Goal: Task Accomplishment & Management: Use online tool/utility

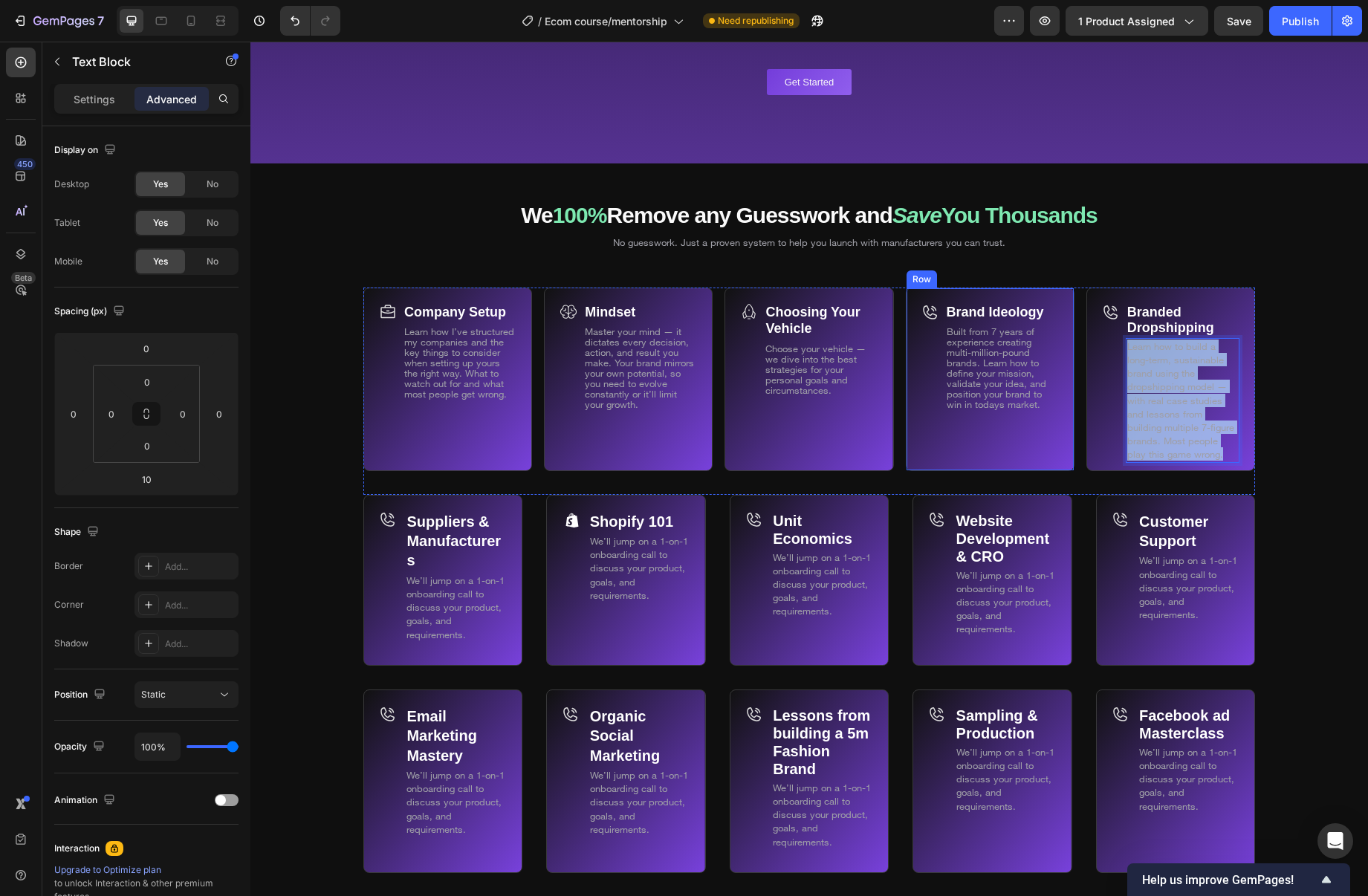
drag, startPoint x: 1201, startPoint y: 453, endPoint x: 1062, endPoint y: 320, distance: 192.4
click at [1062, 320] on div "Company Setup Text Block Learn how I’ve structured my companies and the key thi…" at bounding box center [810, 391] width 892 height 207
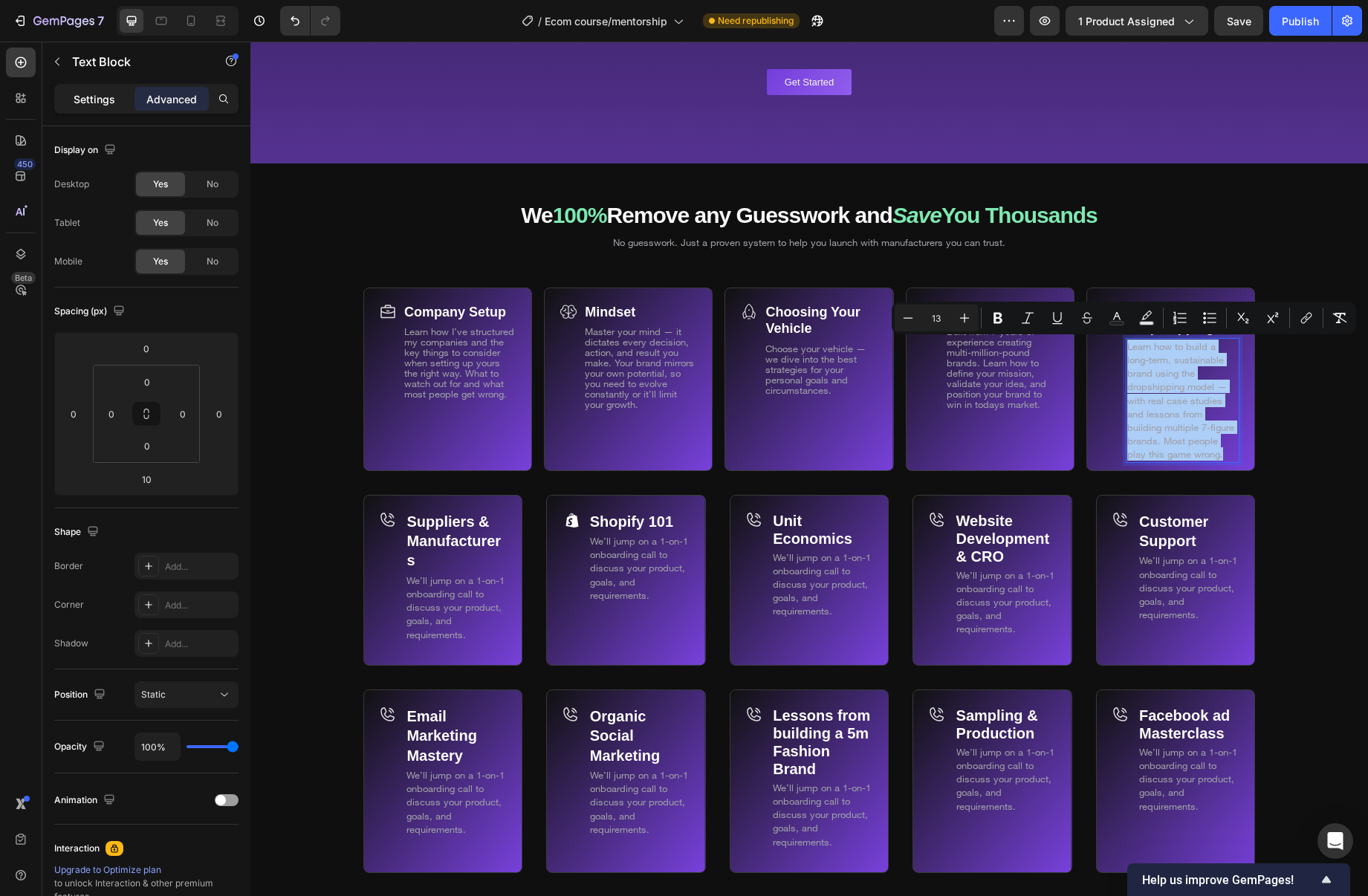
click at [128, 97] on div "Settings" at bounding box center [94, 99] width 74 height 24
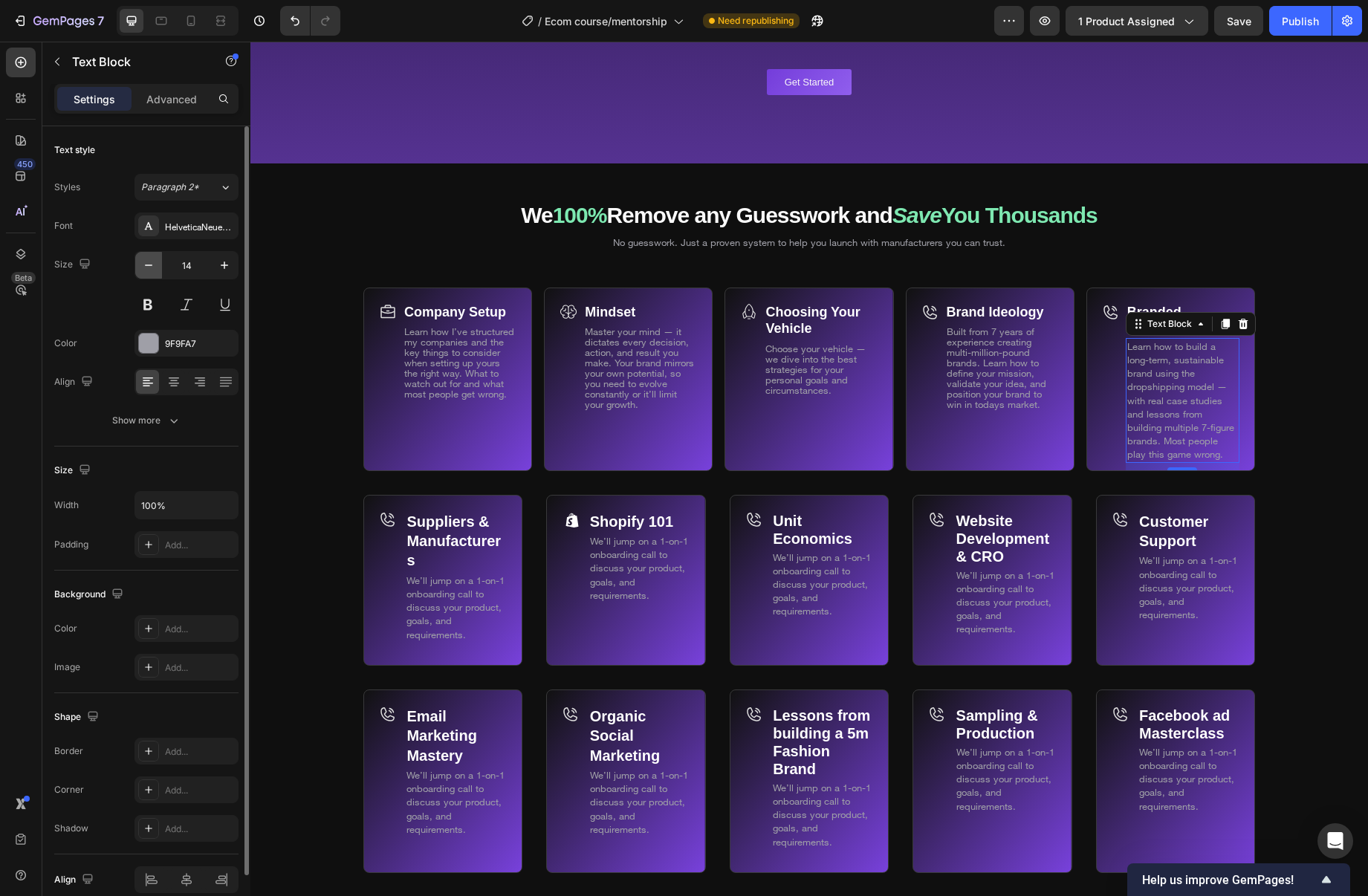
click at [148, 266] on icon "button" at bounding box center [149, 265] width 15 height 15
click at [147, 267] on icon "button" at bounding box center [149, 265] width 15 height 15
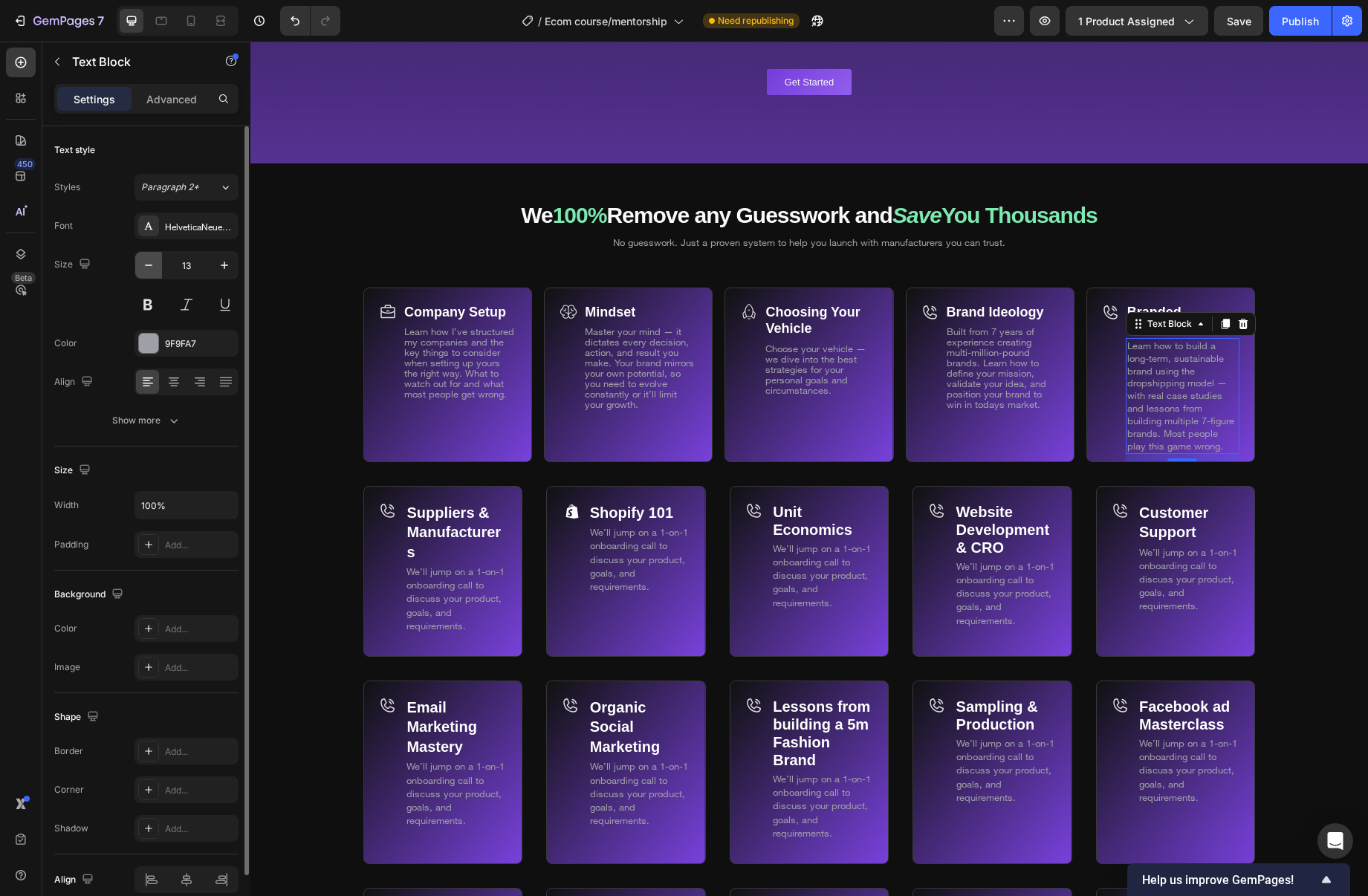
click at [147, 267] on icon "button" at bounding box center [149, 265] width 15 height 15
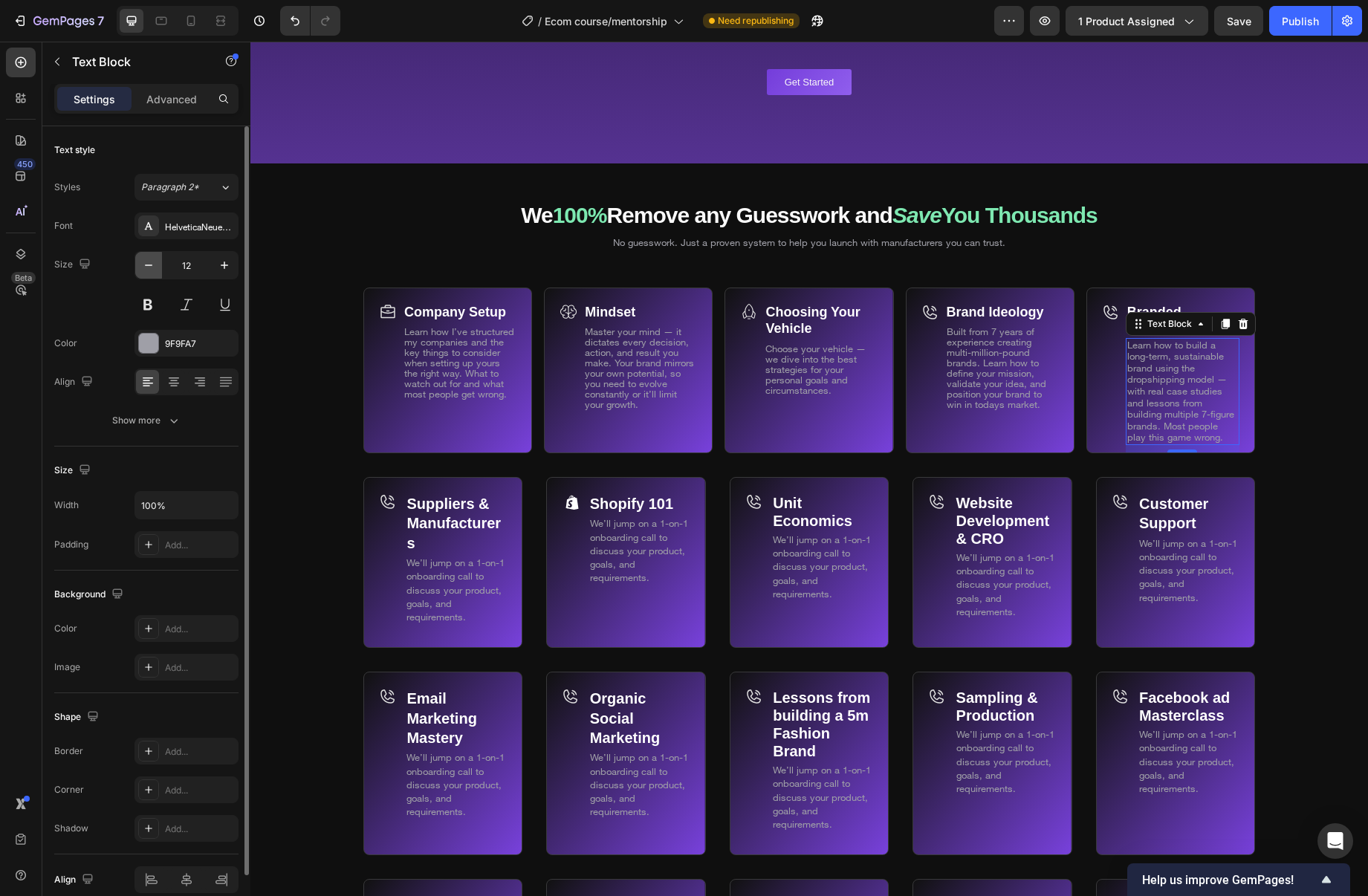
click at [147, 266] on icon "button" at bounding box center [149, 265] width 15 height 15
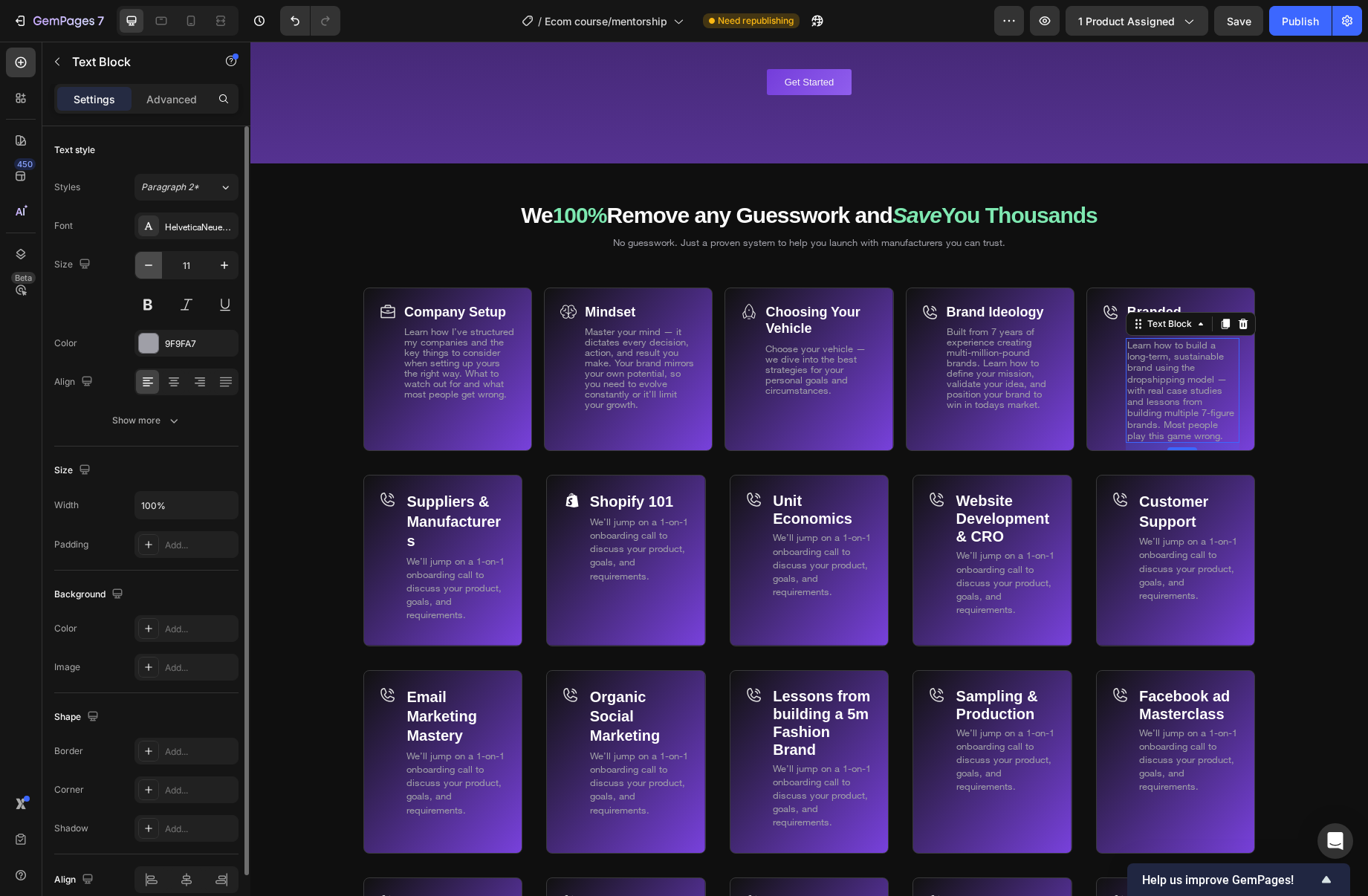
type input "10"
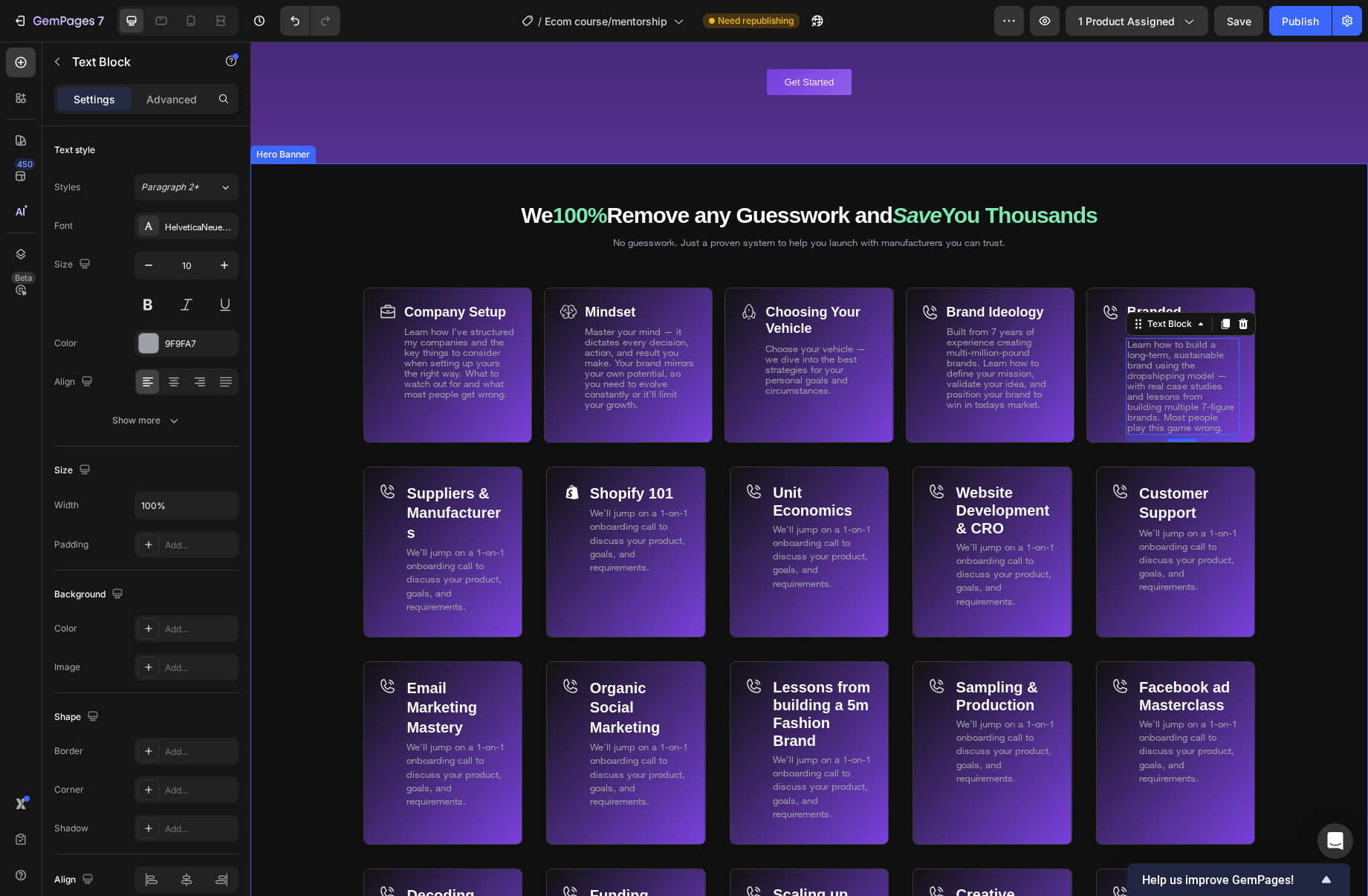
click at [1291, 453] on div "Background Image" at bounding box center [809, 733] width 1117 height 1139
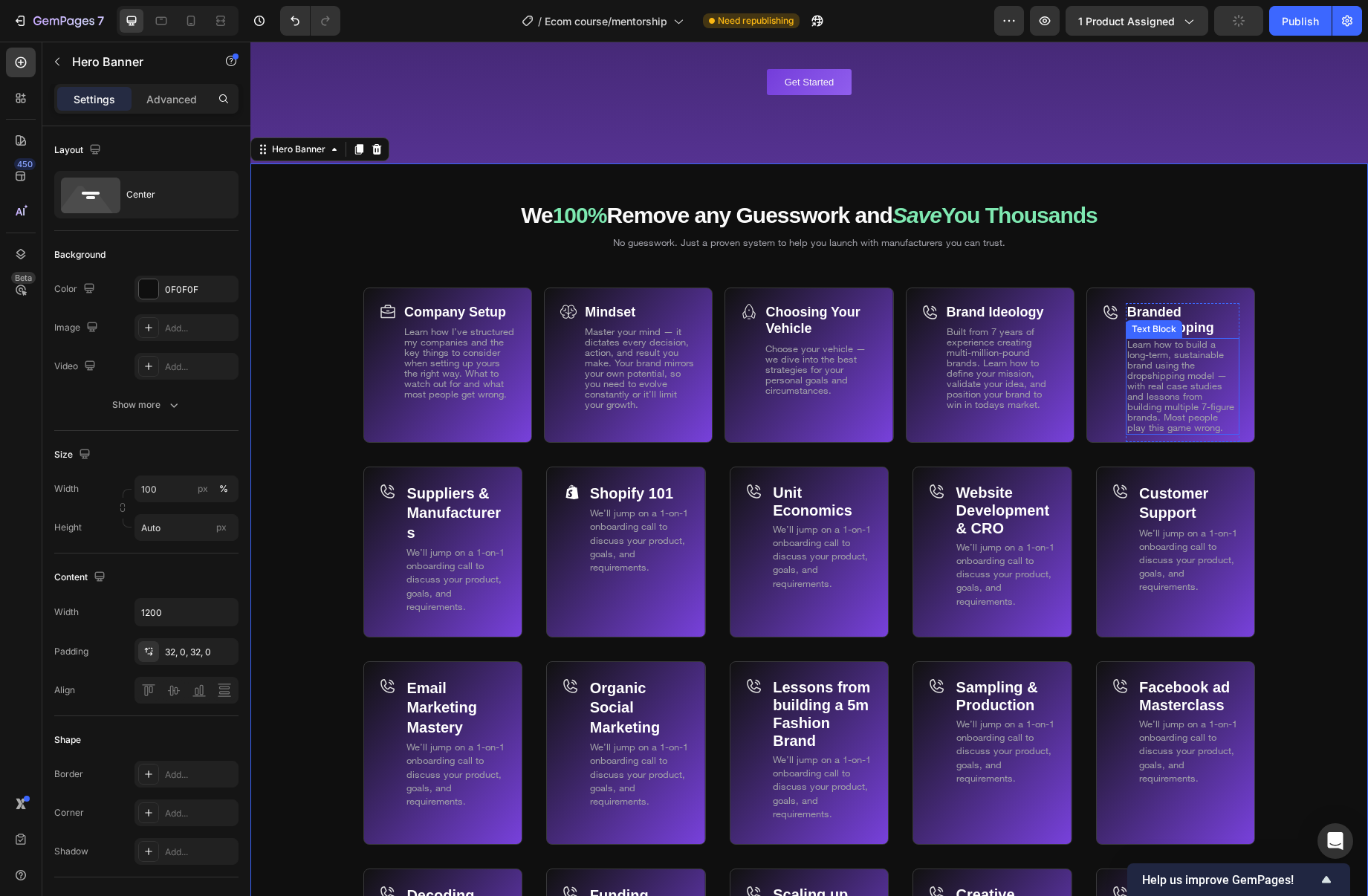
click at [1194, 375] on span "Learn how to build a long-term, sustainable brand using the dropshipping model …" at bounding box center [1181, 385] width 107 height 95
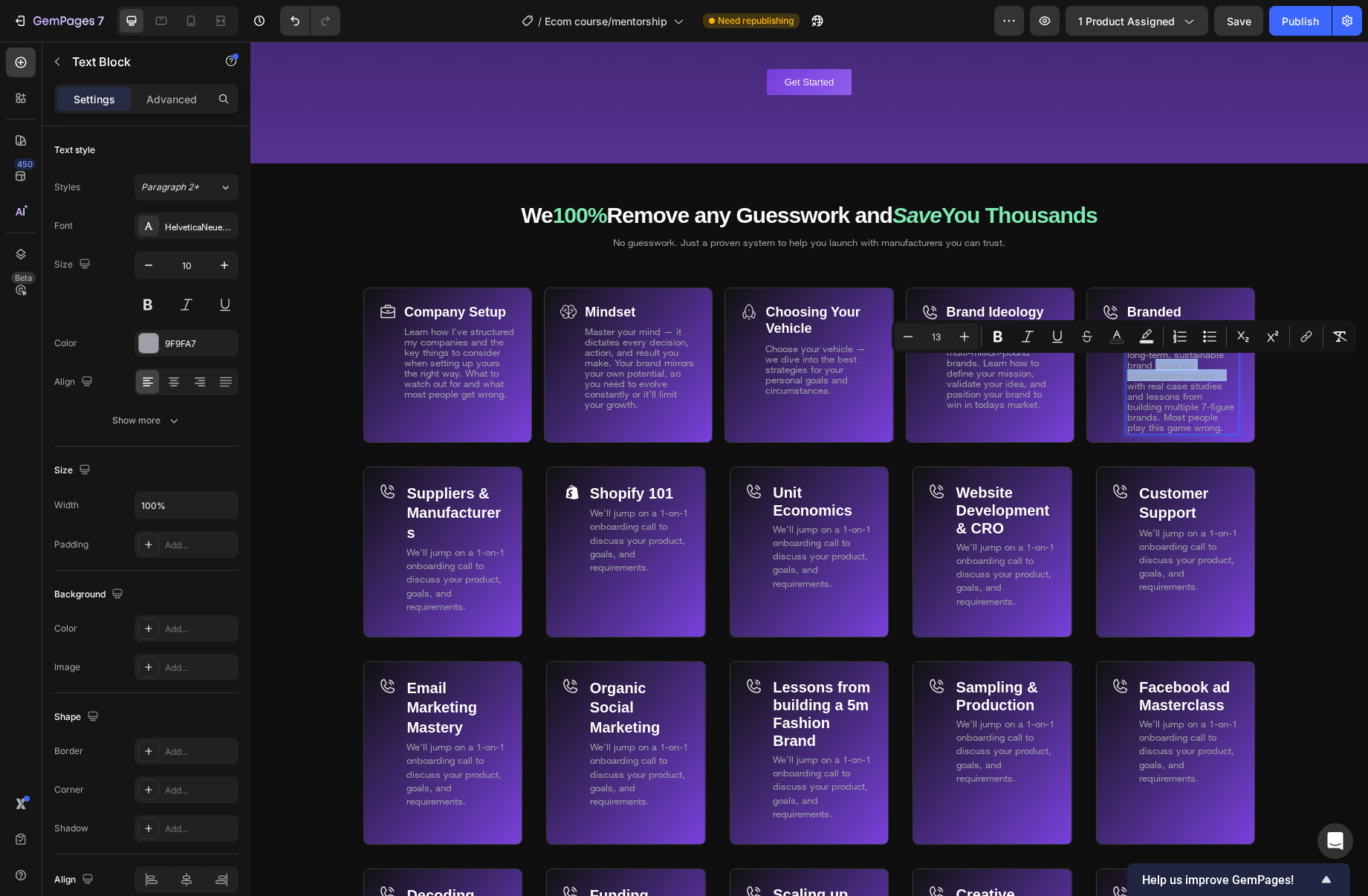
drag, startPoint x: 1164, startPoint y: 365, endPoint x: 1228, endPoint y: 375, distance: 64.8
click at [1227, 376] on p "Learn how to build a long-term, sustainable brand using the dropshipping model …" at bounding box center [1182, 386] width 111 height 94
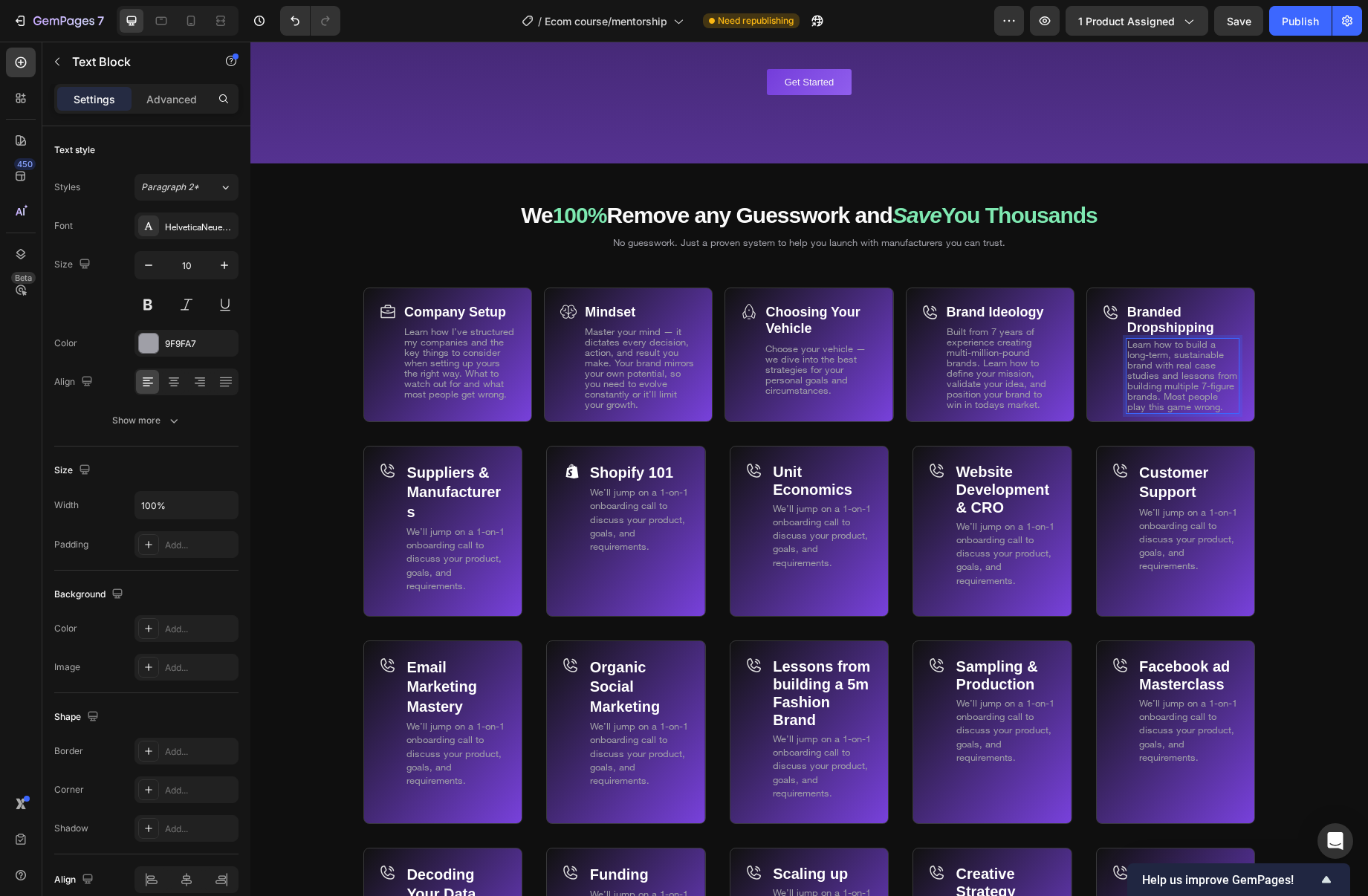
scroll to position [8704, 0]
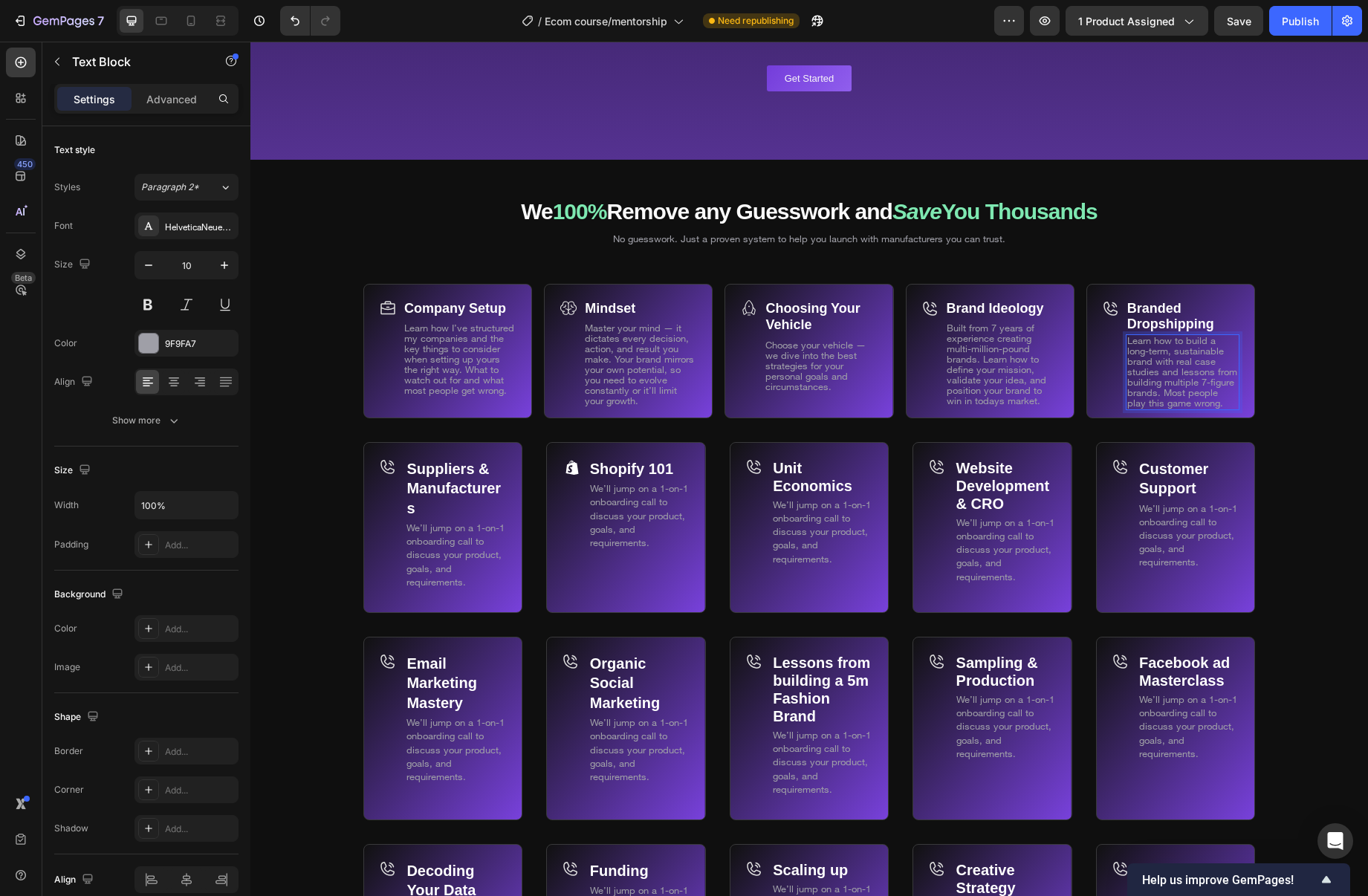
click at [1133, 390] on span "Learn how to build a long-term, sustainable brand with real case studies and le…" at bounding box center [1182, 371] width 110 height 74
click at [1130, 391] on span "Learn how to build a long-term, sustainable brand with real case studies and le…" at bounding box center [1182, 371] width 110 height 74
click at [1213, 404] on span "Learn how to build a long-term, sustainable brand with real case studies and le…" at bounding box center [1182, 371] width 110 height 74
click at [1223, 404] on p "Learn how to build a long-term, sustainable brand with real case studies and le…" at bounding box center [1182, 372] width 111 height 73
click at [1250, 414] on div "Branded Dropshipping Text Block Learn how to build a long-term, sustainable bra…" at bounding box center [1171, 351] width 169 height 134
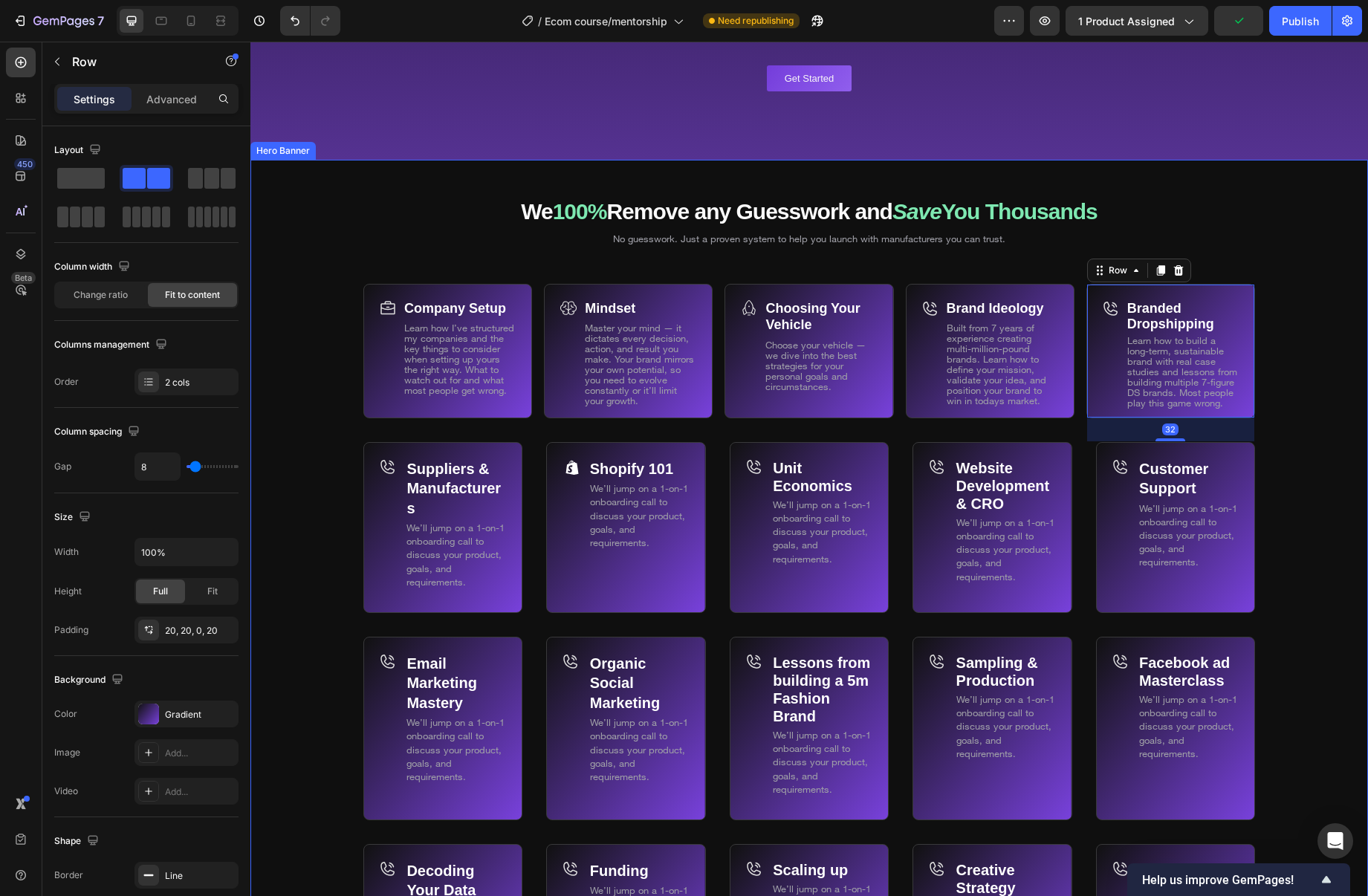
click at [1282, 410] on div "Background Image" at bounding box center [809, 719] width 1117 height 1118
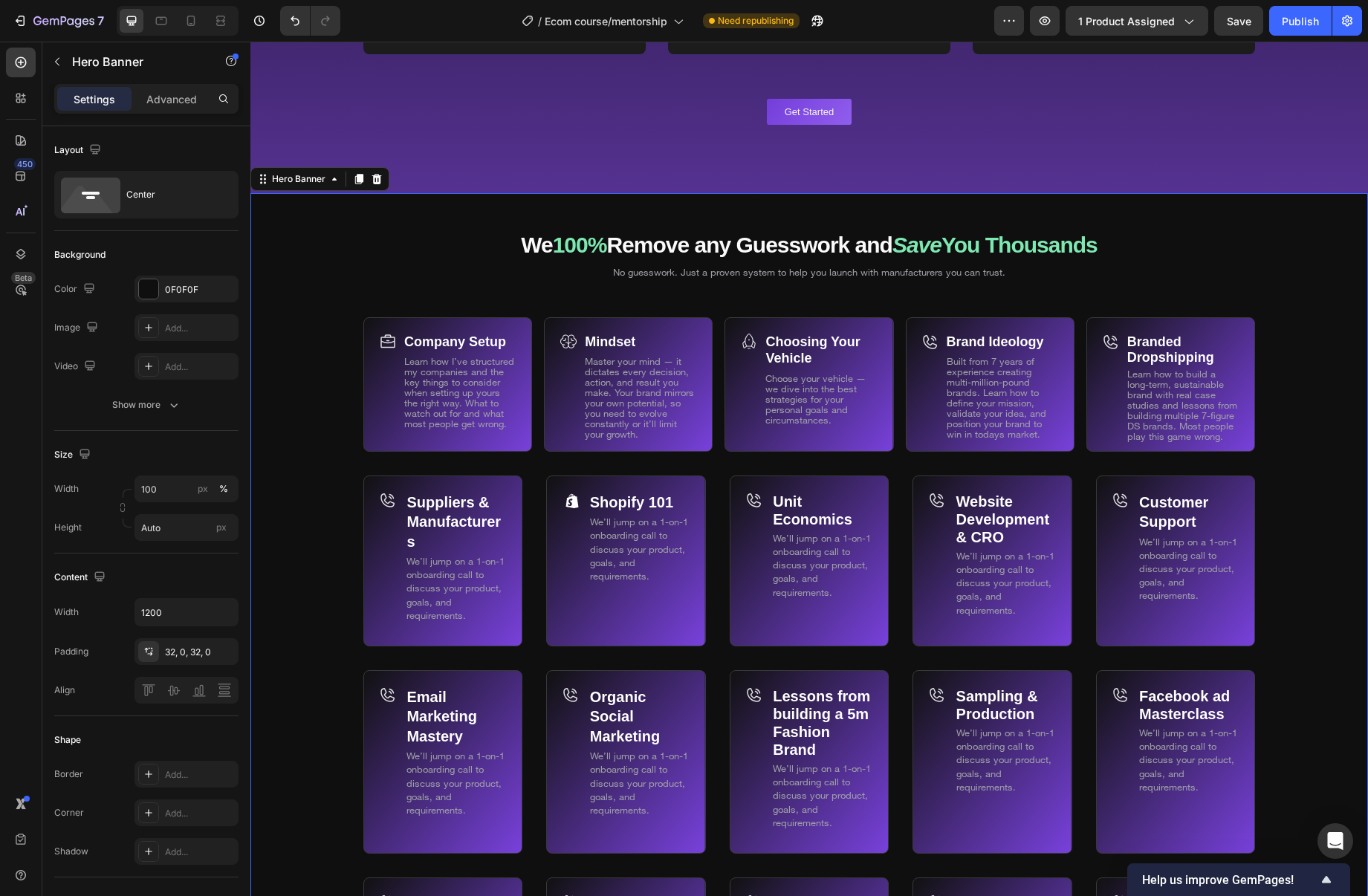
scroll to position [8649, 0]
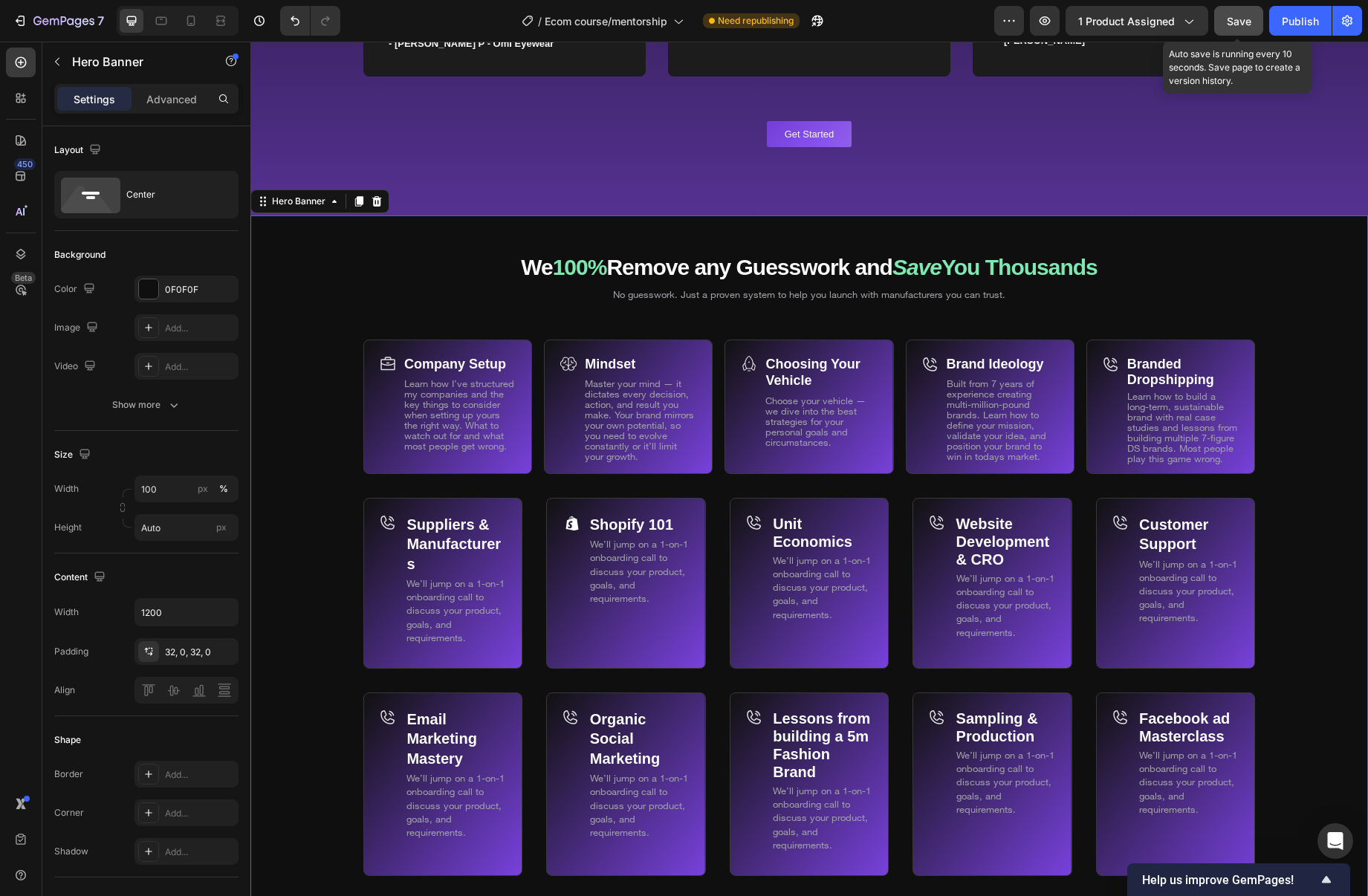
click at [1228, 19] on span "Save" at bounding box center [1239, 21] width 25 height 13
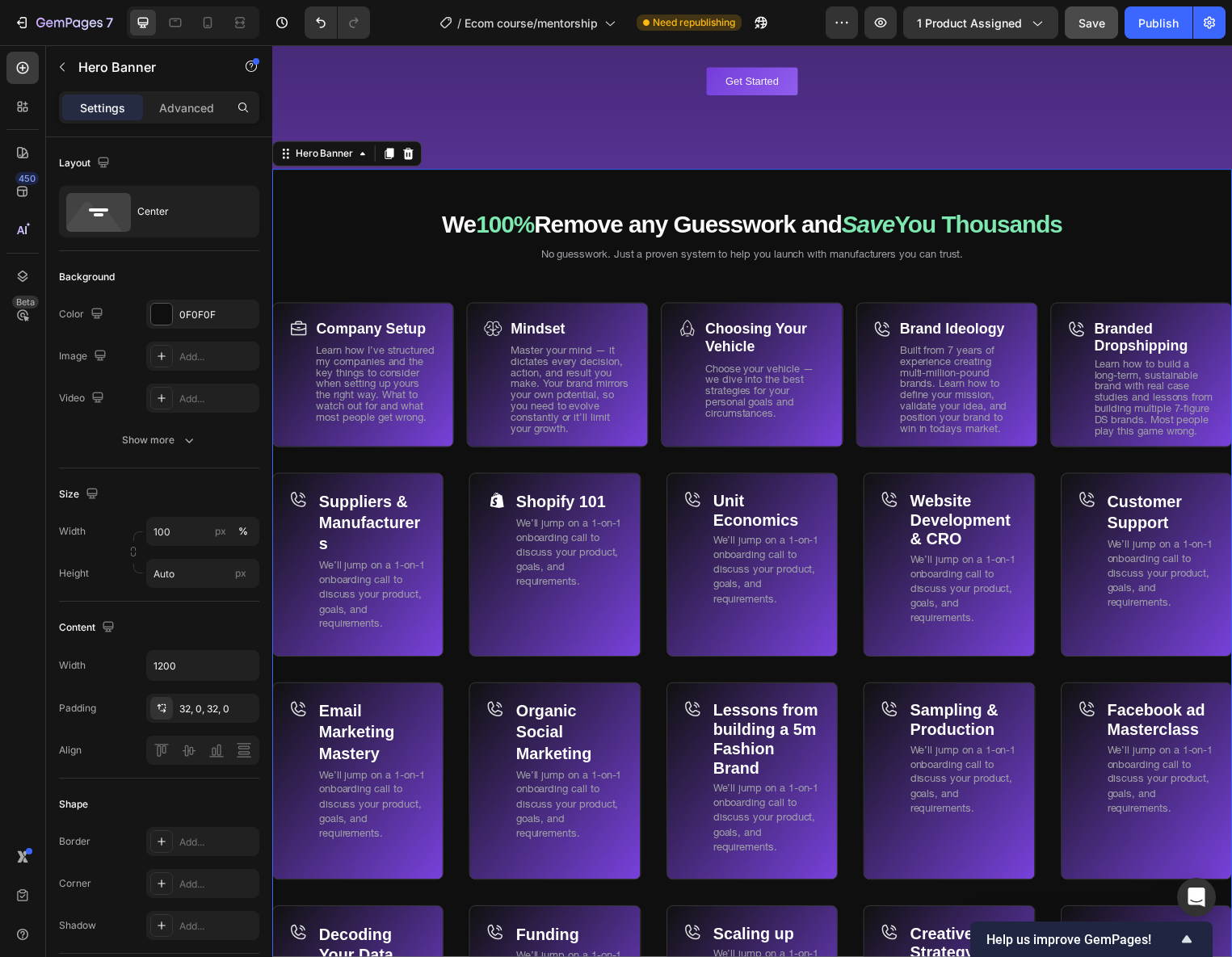
scroll to position [9498, 0]
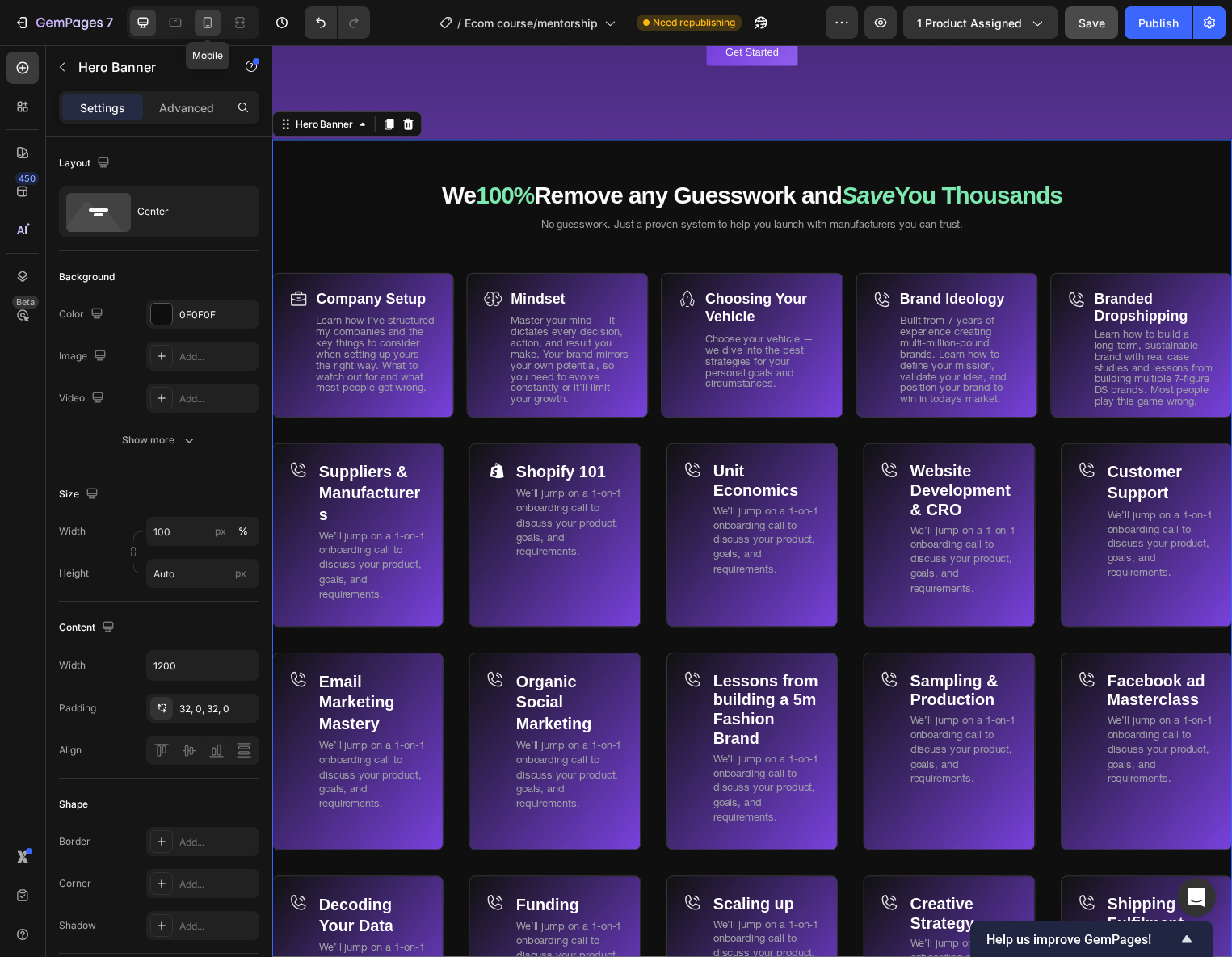
click at [207, 25] on icon at bounding box center [208, 23] width 16 height 16
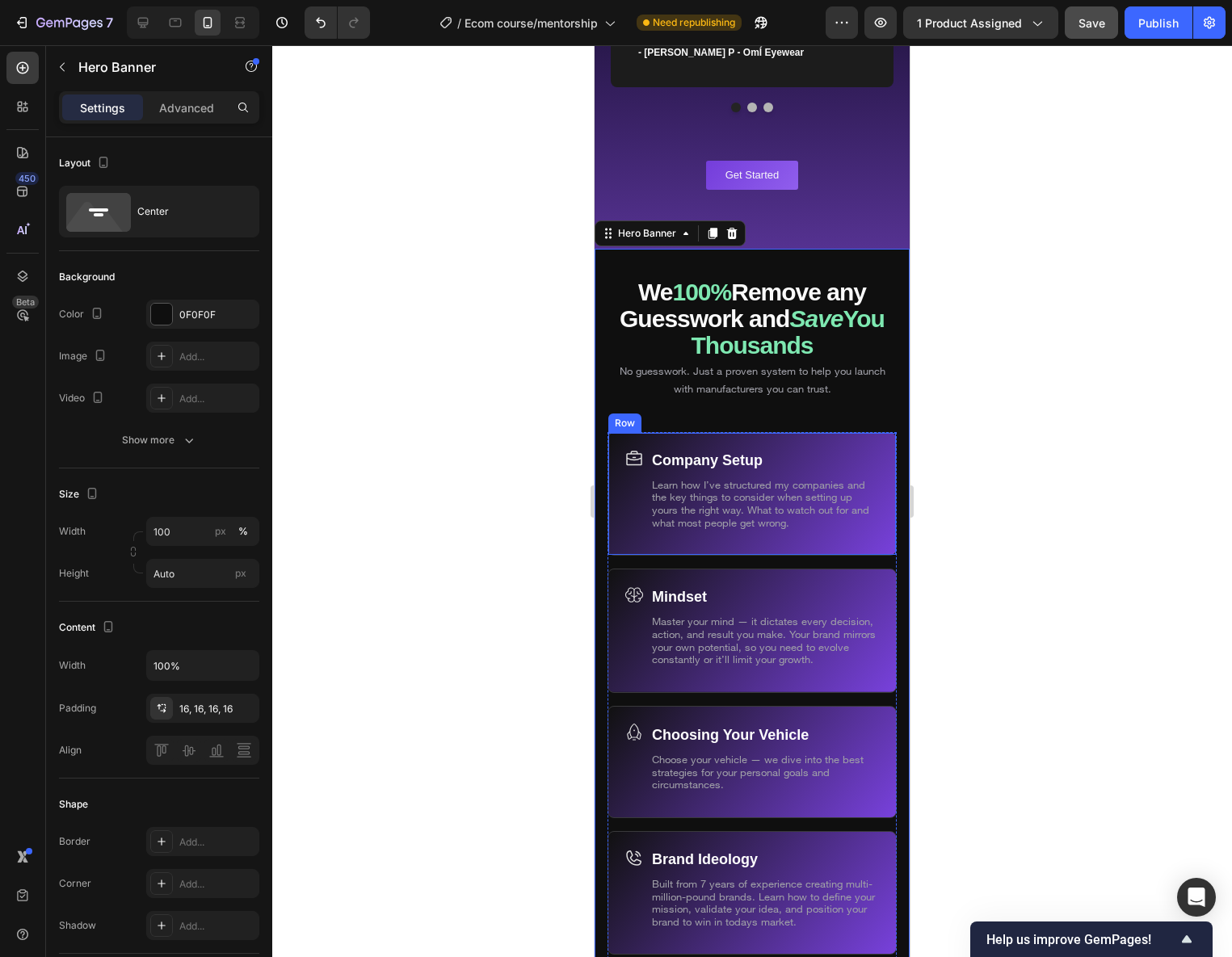
scroll to position [9259, 0]
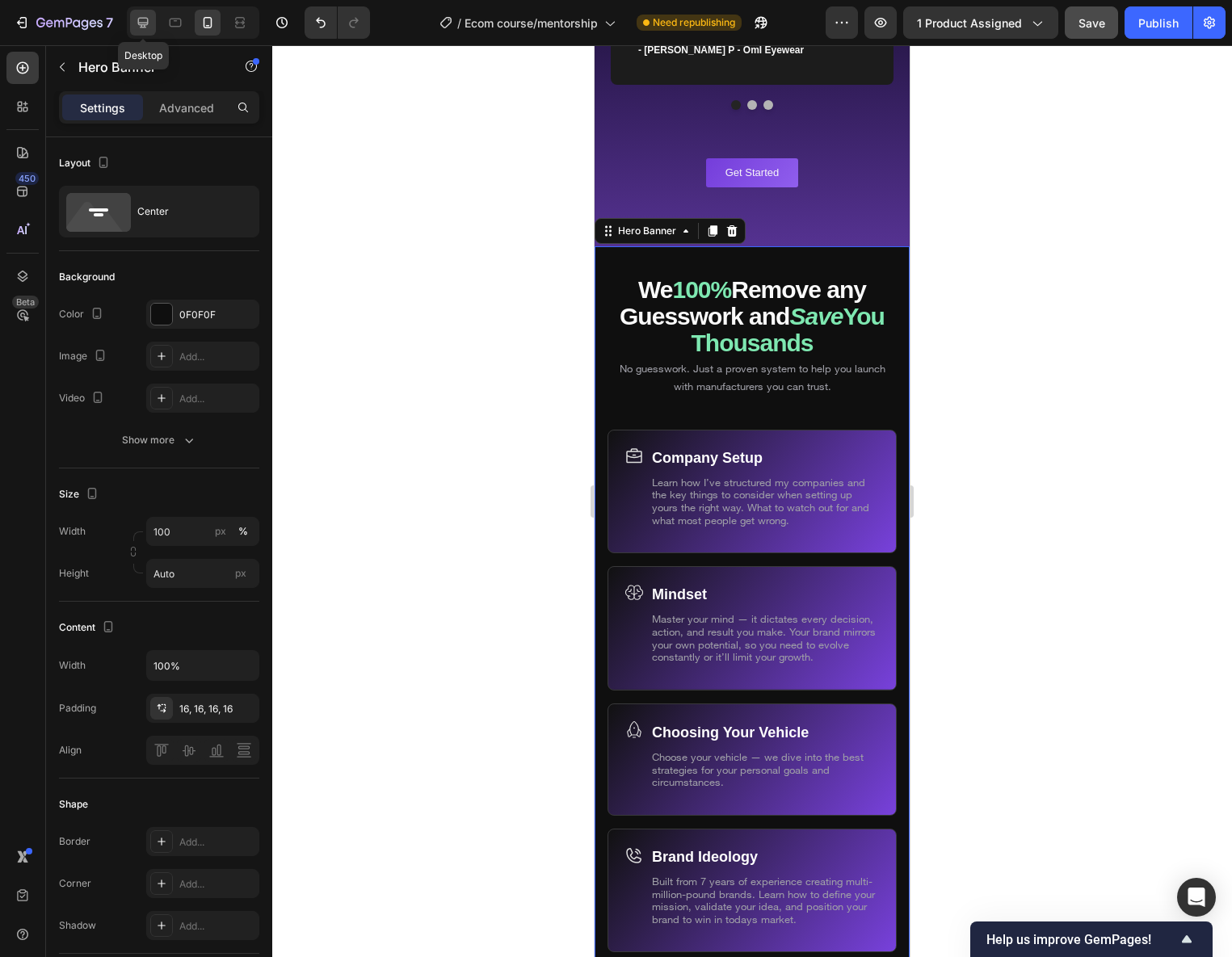
click at [150, 21] on icon at bounding box center [143, 23] width 16 height 16
type input "1200"
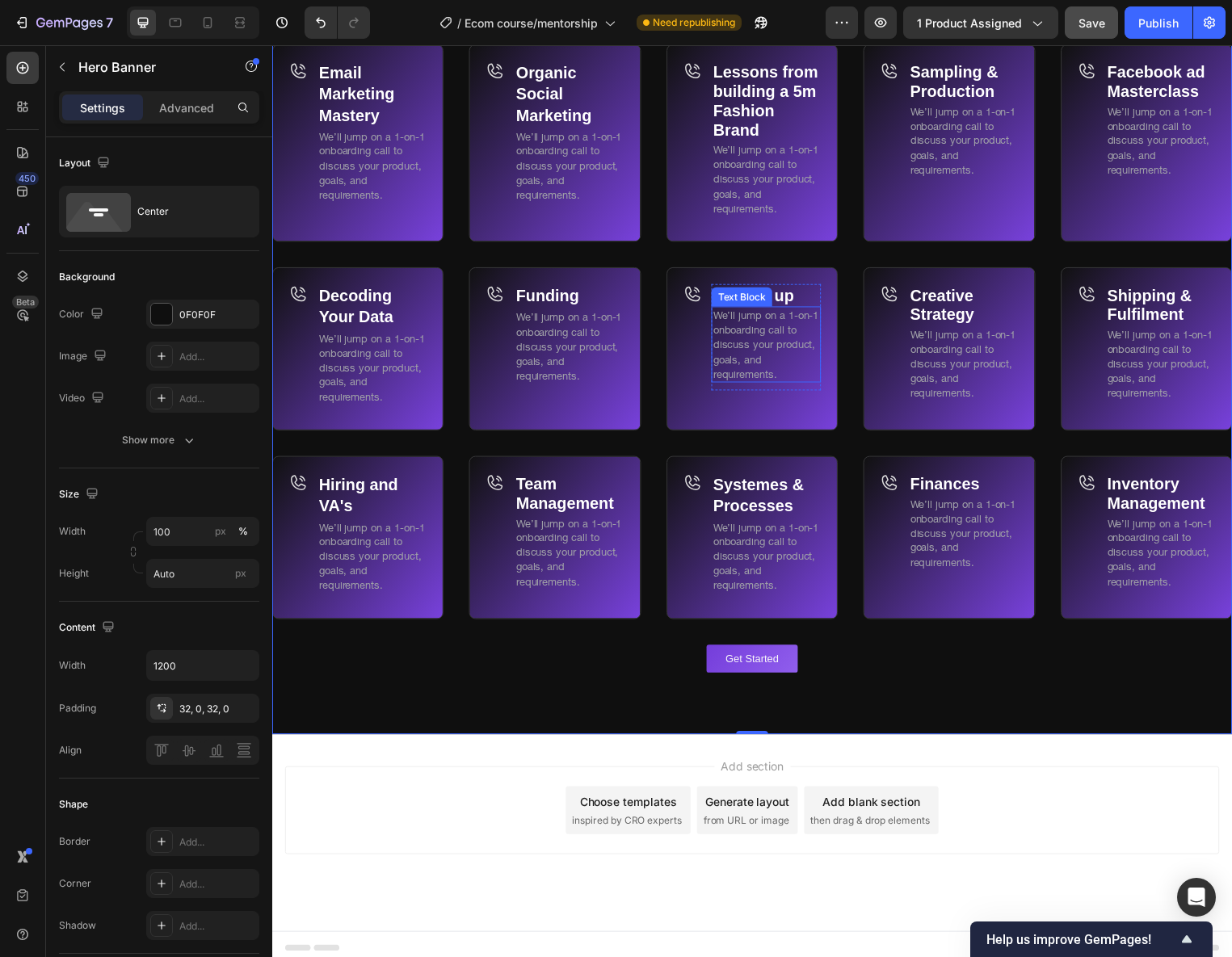
scroll to position [9522, 0]
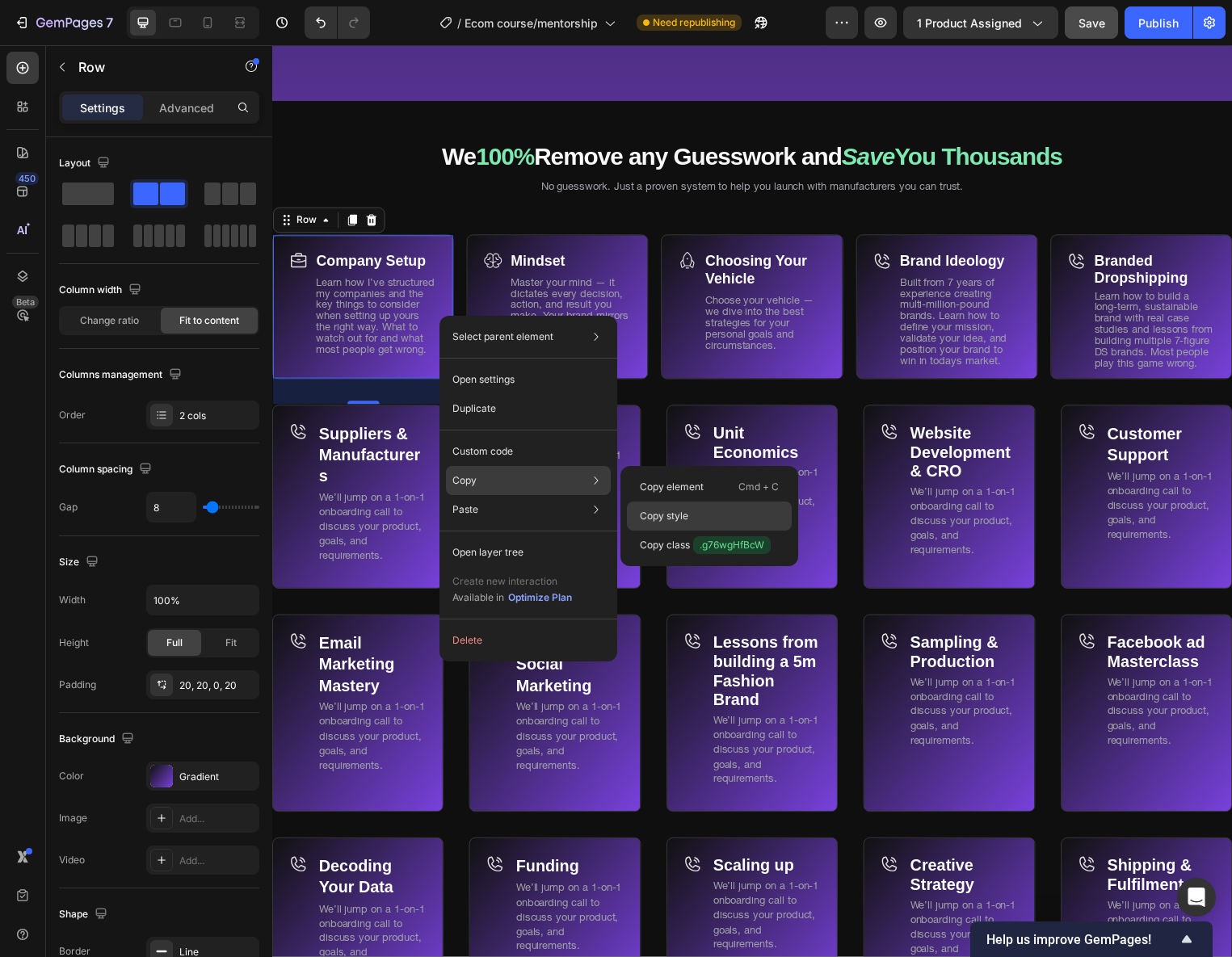
click at [666, 506] on div "Copy style" at bounding box center [709, 516] width 165 height 29
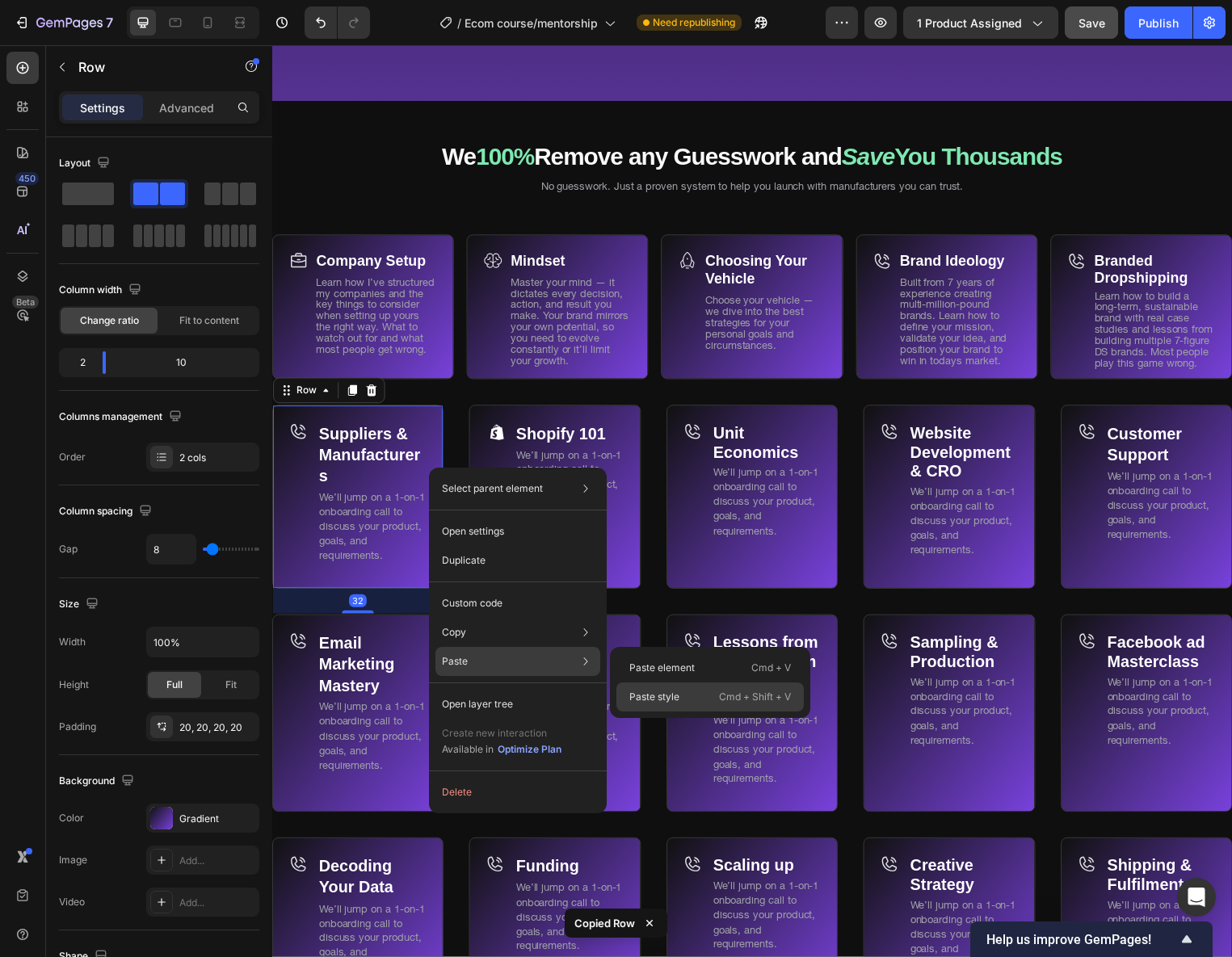
click at [677, 690] on p "Paste style" at bounding box center [654, 697] width 50 height 15
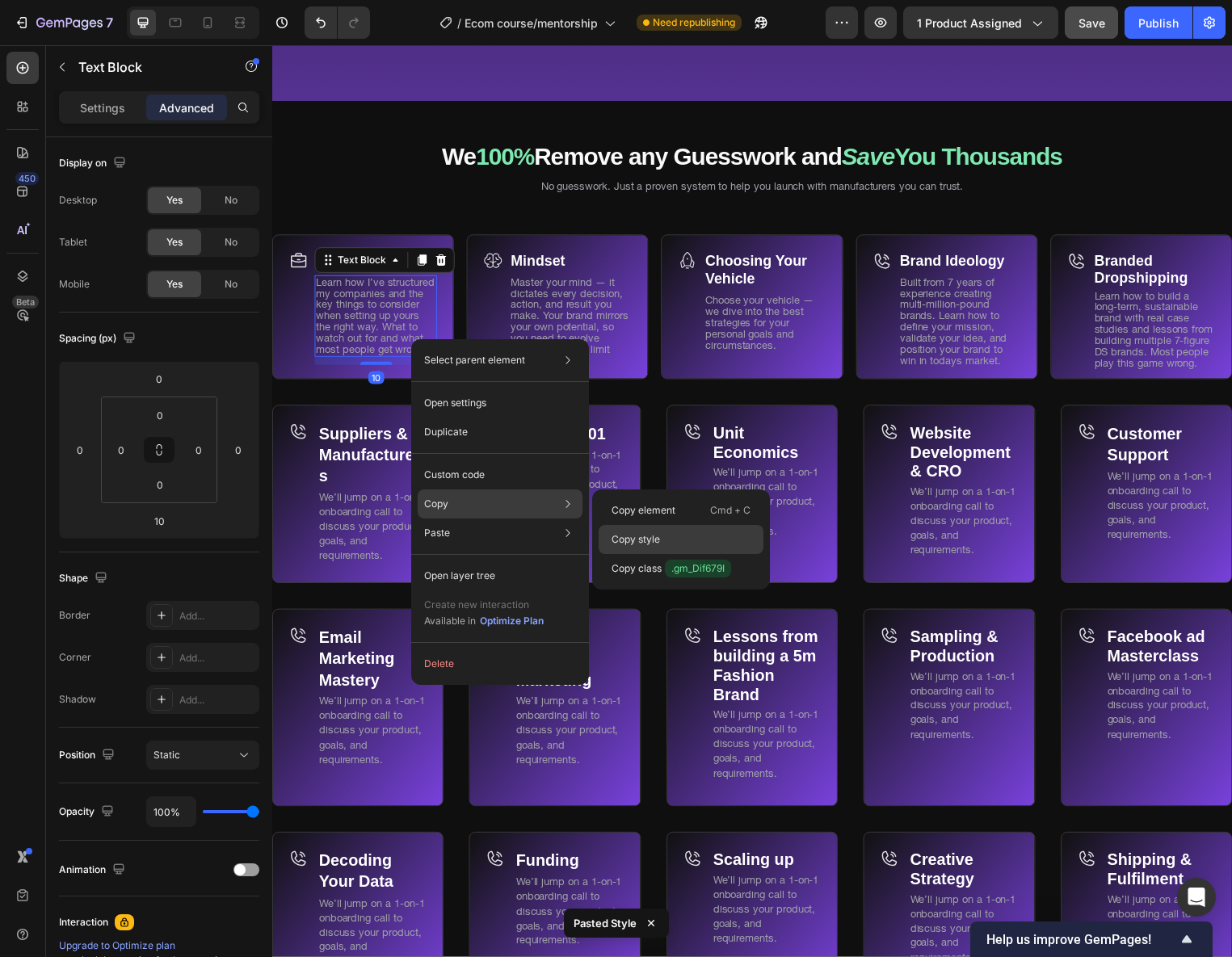
click at [664, 531] on div "Copy style" at bounding box center [681, 539] width 165 height 29
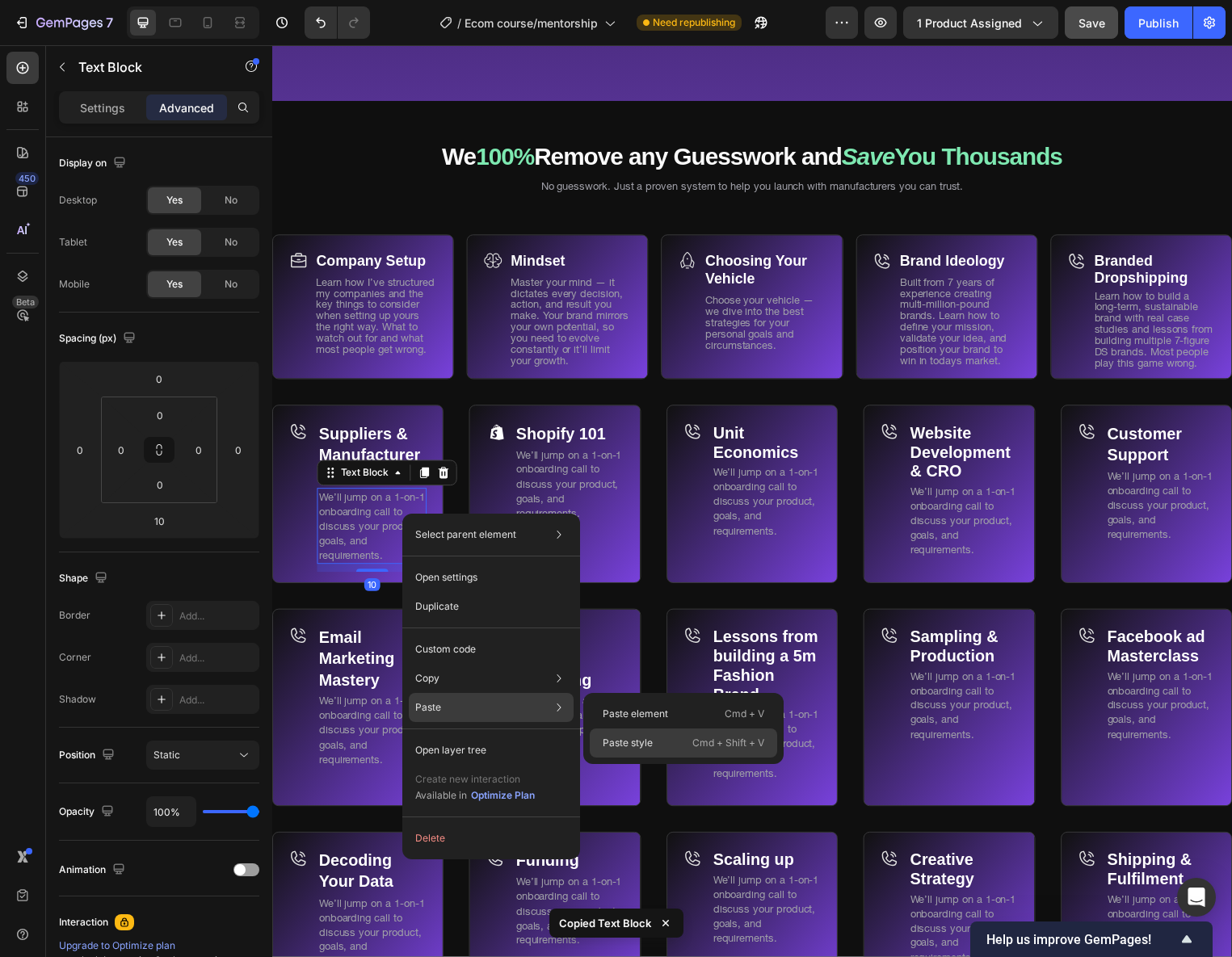
click at [639, 734] on div "Paste style Cmd + Shift + V" at bounding box center [683, 742] width 188 height 29
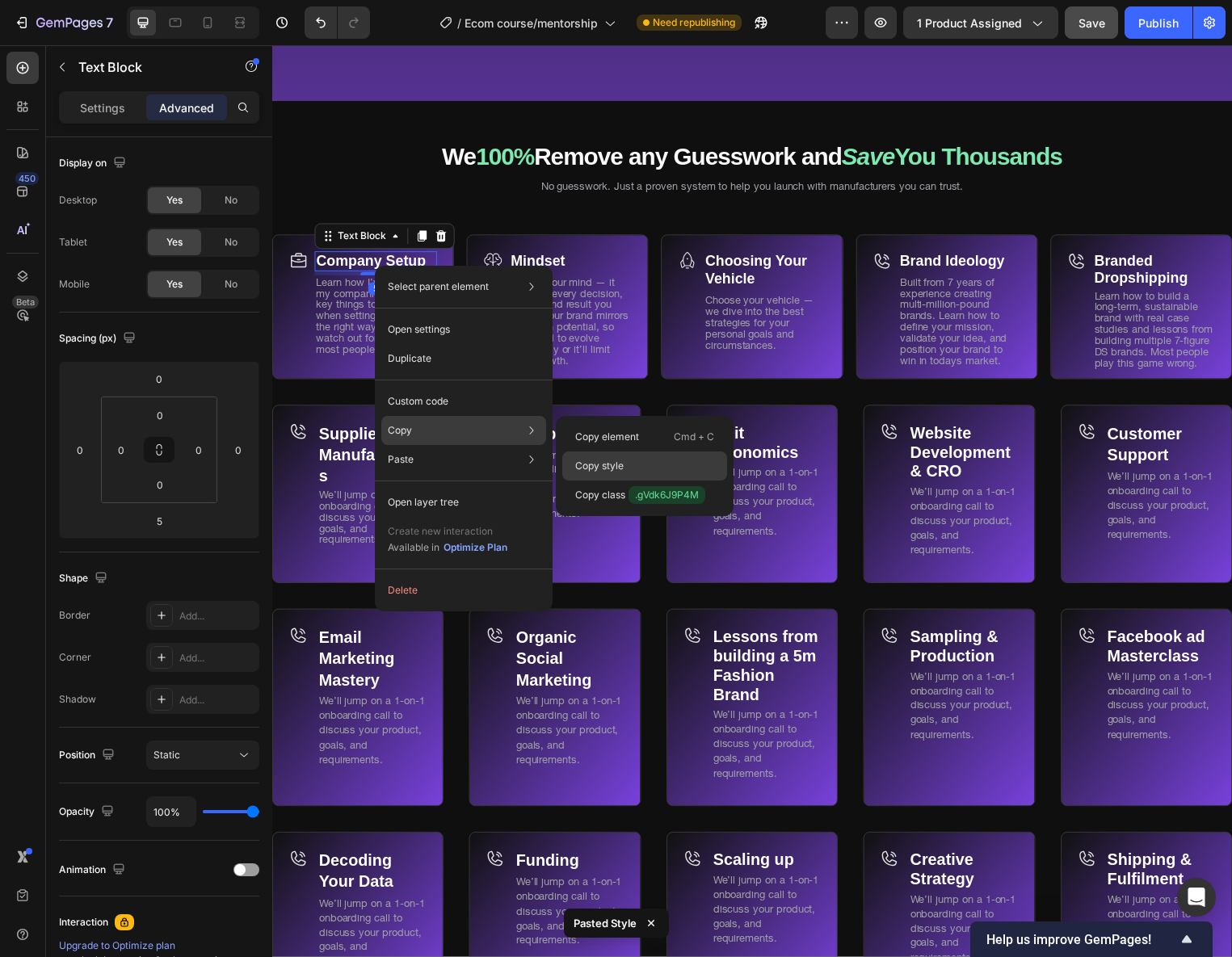
drag, startPoint x: 650, startPoint y: 464, endPoint x: 225, endPoint y: 425, distance: 426.8
click at [650, 464] on div "Copy style" at bounding box center [645, 466] width 165 height 29
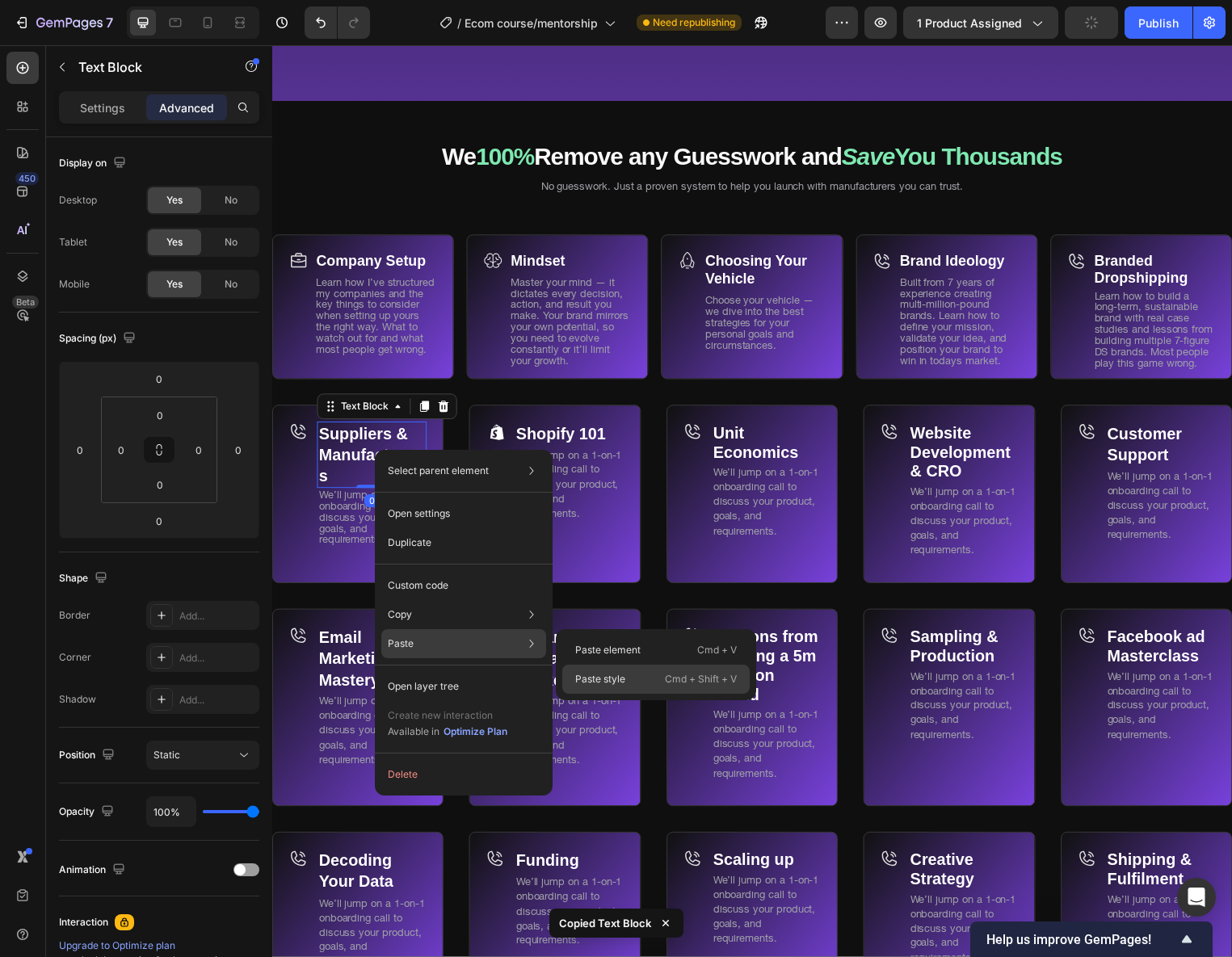
click at [615, 684] on p "Paste style" at bounding box center [600, 679] width 50 height 15
type input "5"
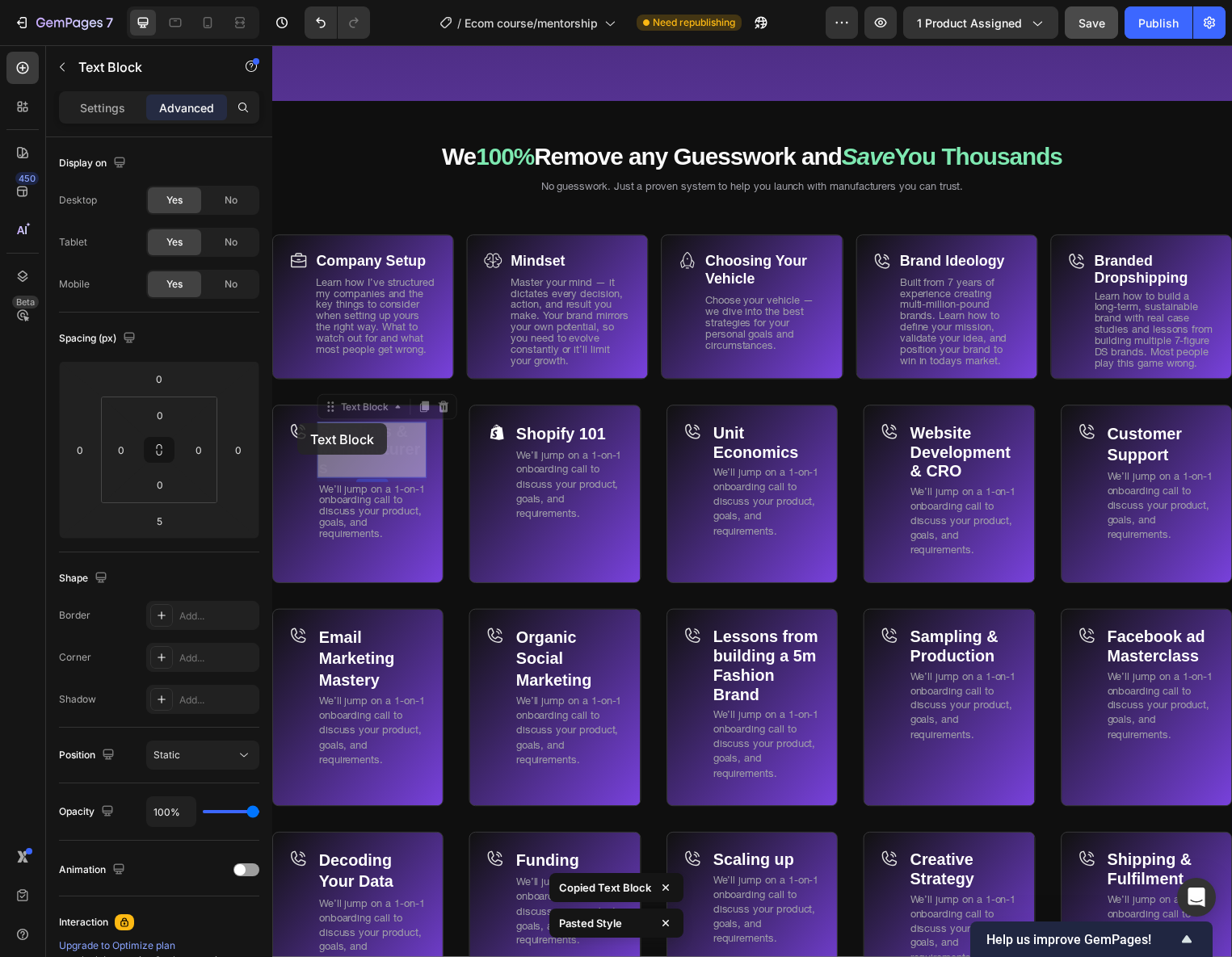
drag, startPoint x: 358, startPoint y: 467, endPoint x: 297, endPoint y: 427, distance: 72.9
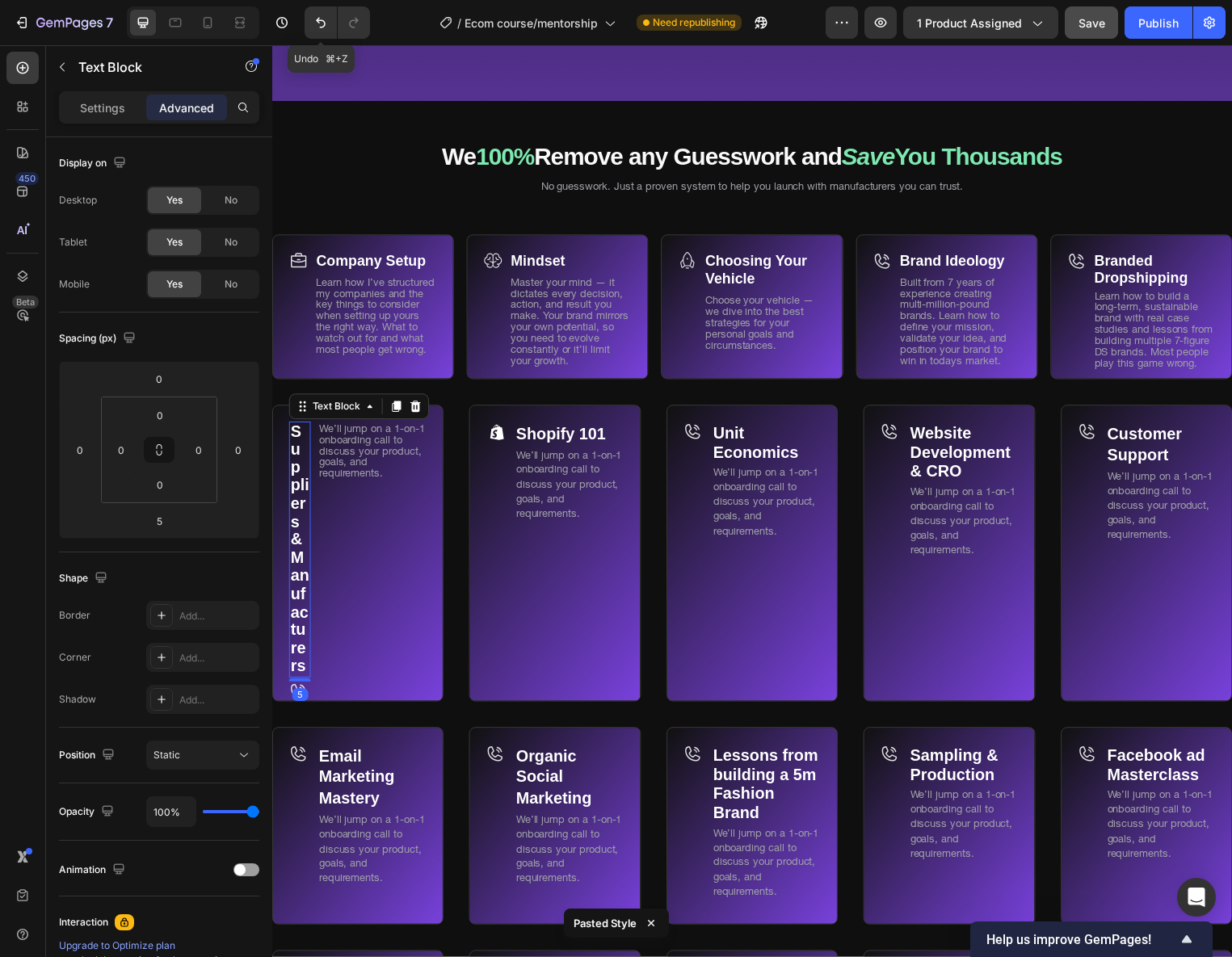
drag, startPoint x: 309, startPoint y: 22, endPoint x: 317, endPoint y: 45, distance: 24.4
click at [309, 22] on button "Undo/Redo" at bounding box center [320, 22] width 32 height 32
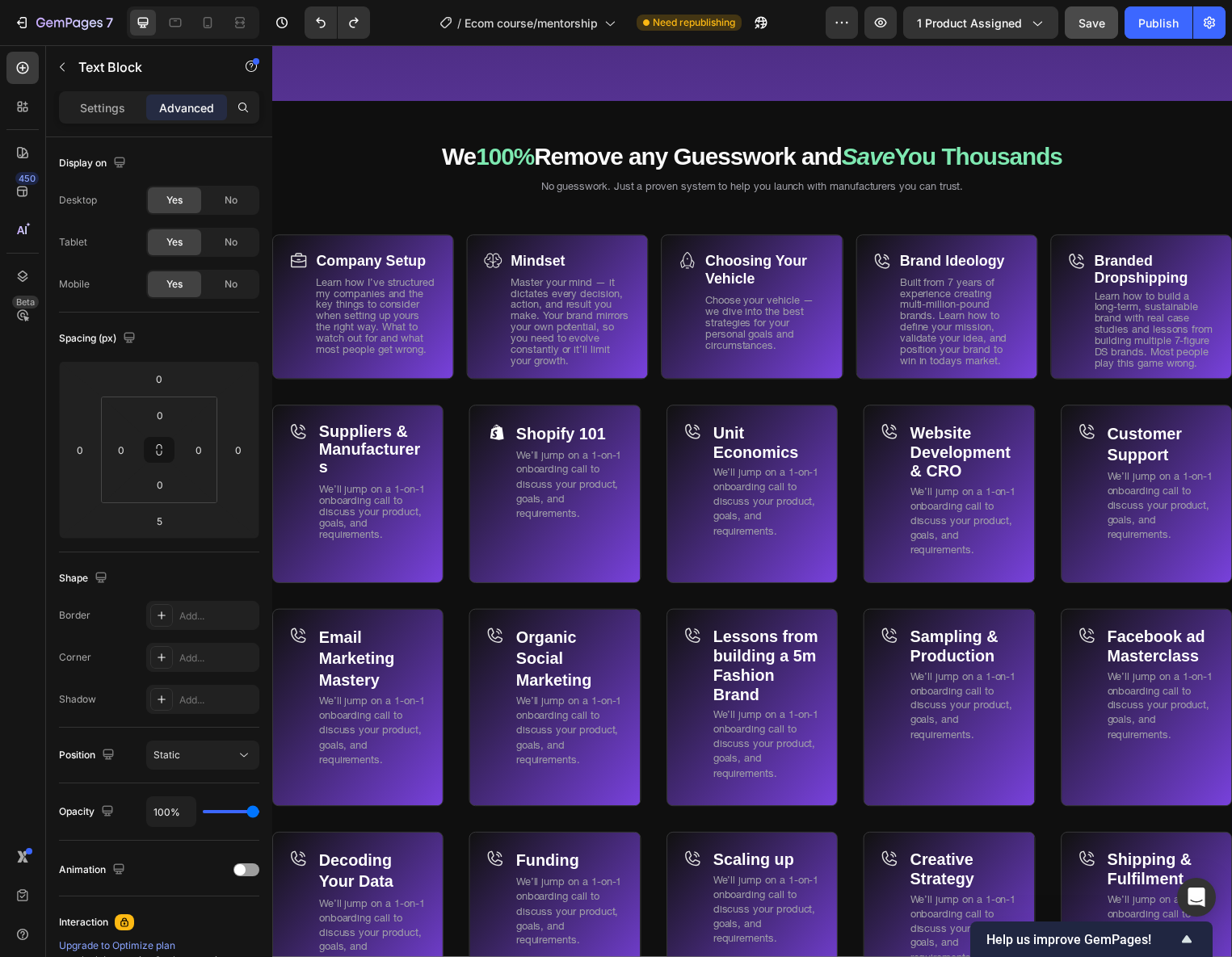
click at [356, 465] on p "Suppliers & Manufacturers" at bounding box center [372, 454] width 107 height 55
click at [343, 464] on p "Suppliers & Manufacturers" at bounding box center [372, 454] width 107 height 55
click at [335, 443] on strong "Suppliers & Manufacturers" at bounding box center [370, 453] width 103 height 54
drag, startPoint x: 340, startPoint y: 470, endPoint x: 309, endPoint y: 435, distance: 46.8
click at [309, 435] on div "Suppliers & Manufacturers Text Block We’ll jump on a 1-on-1 onboarding call to …" at bounding box center [358, 499] width 173 height 180
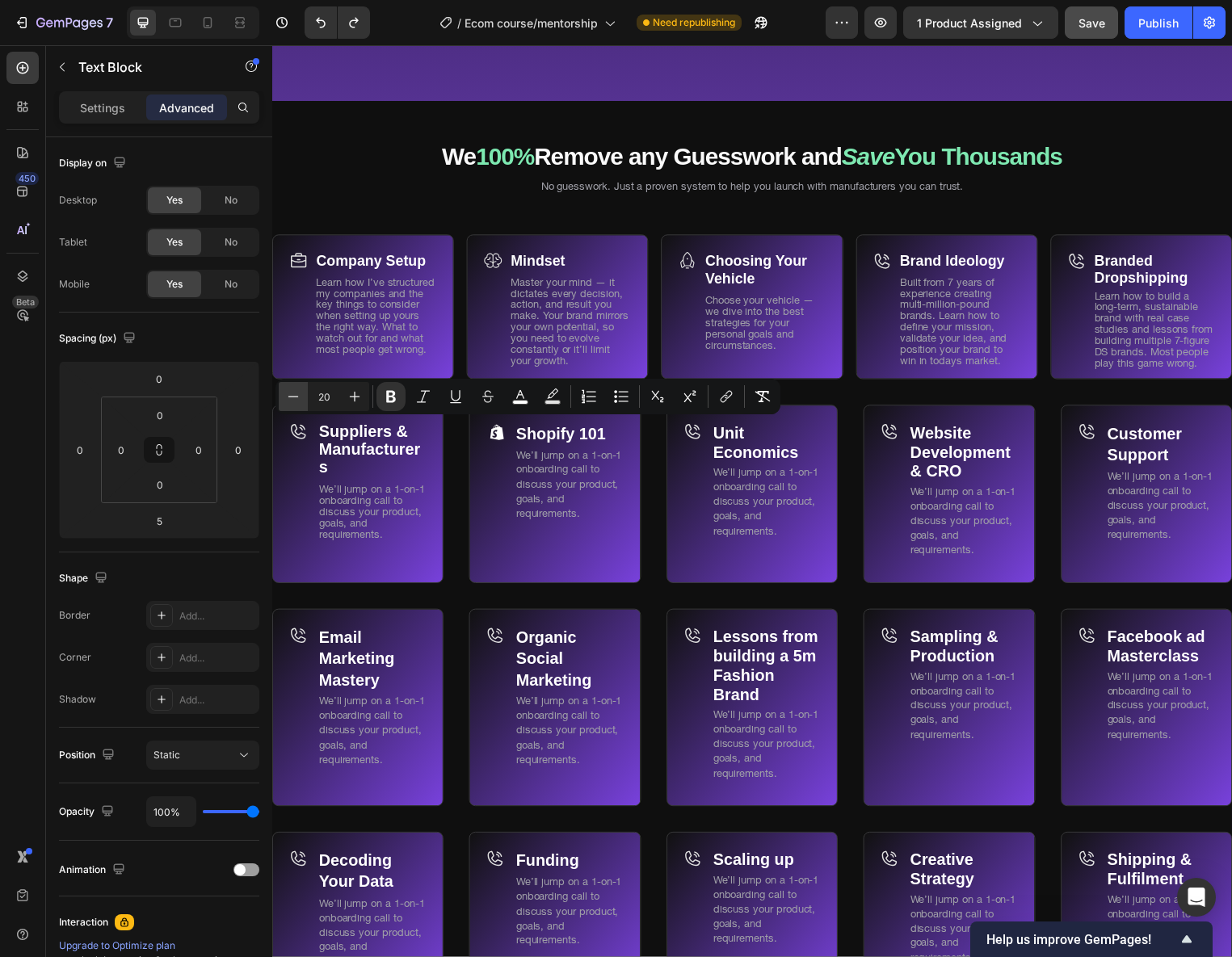
click at [293, 386] on button "Minus" at bounding box center [293, 396] width 29 height 29
type input "18"
click at [104, 102] on p "Settings" at bounding box center [103, 107] width 45 height 17
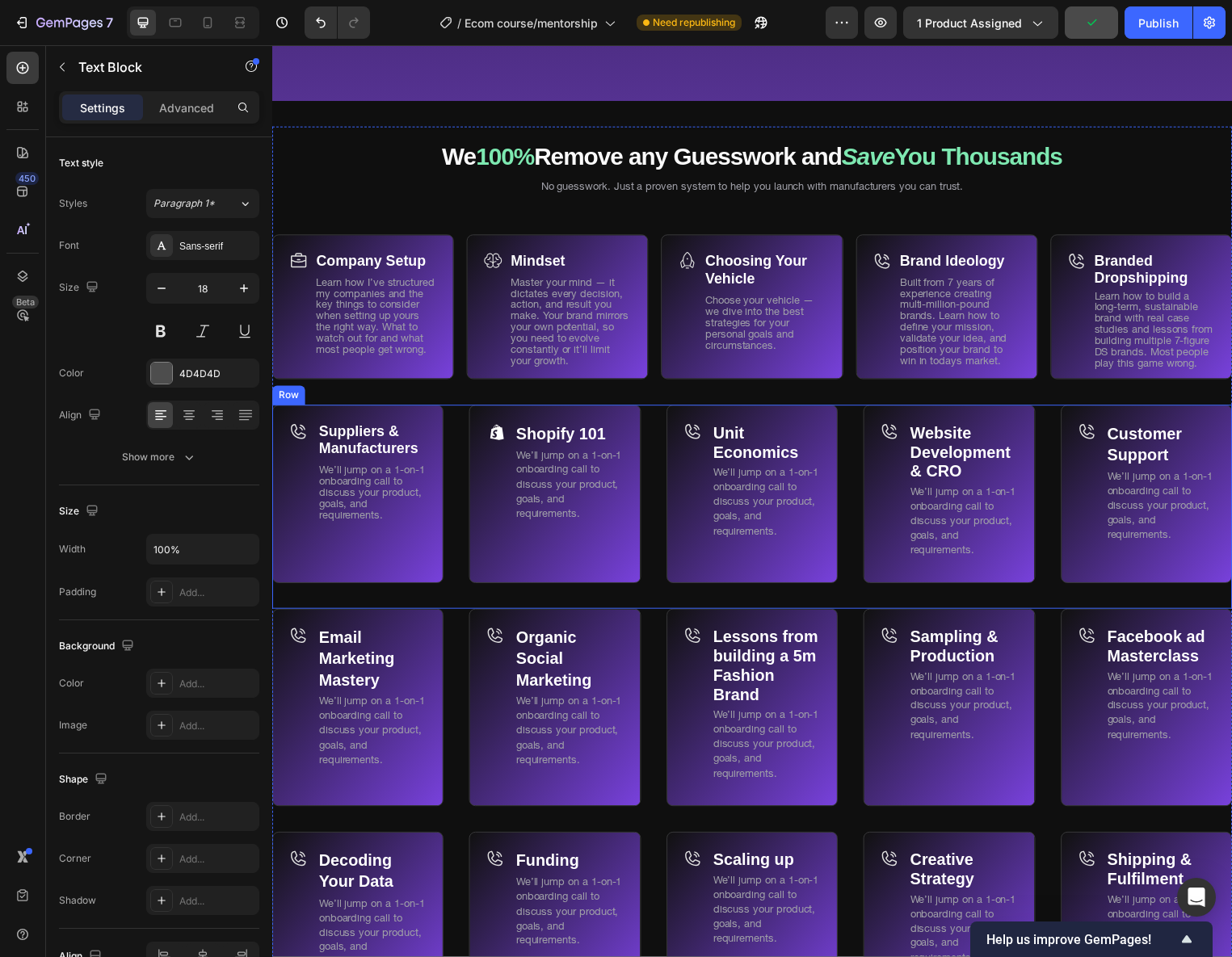
click at [459, 521] on div "Suppliers & Manufacturers Text Block We’ll jump on a 1-on-1 onboarding call to …" at bounding box center [757, 511] width 970 height 206
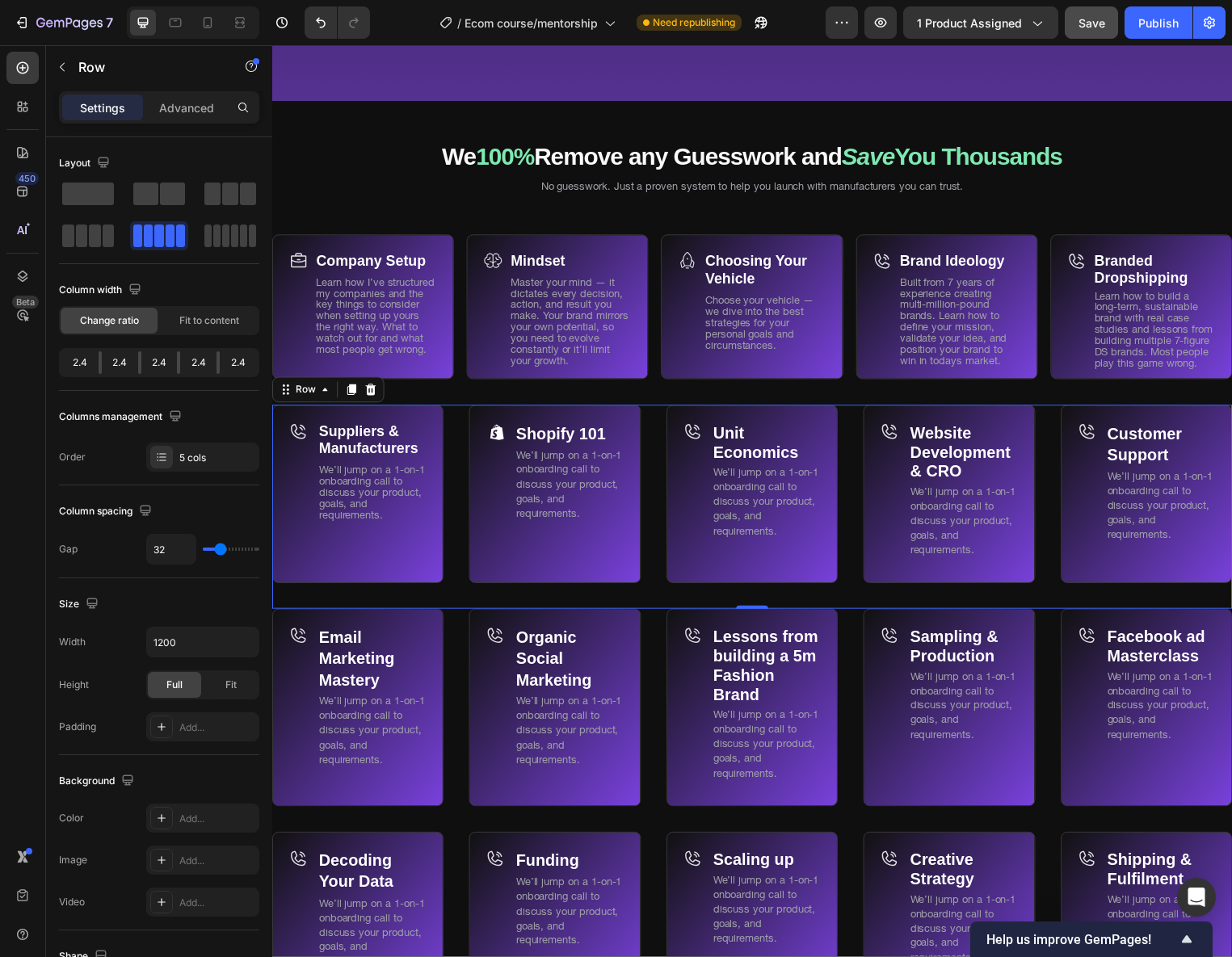
scroll to position [9513, 0]
